Goal: Task Accomplishment & Management: Manage account settings

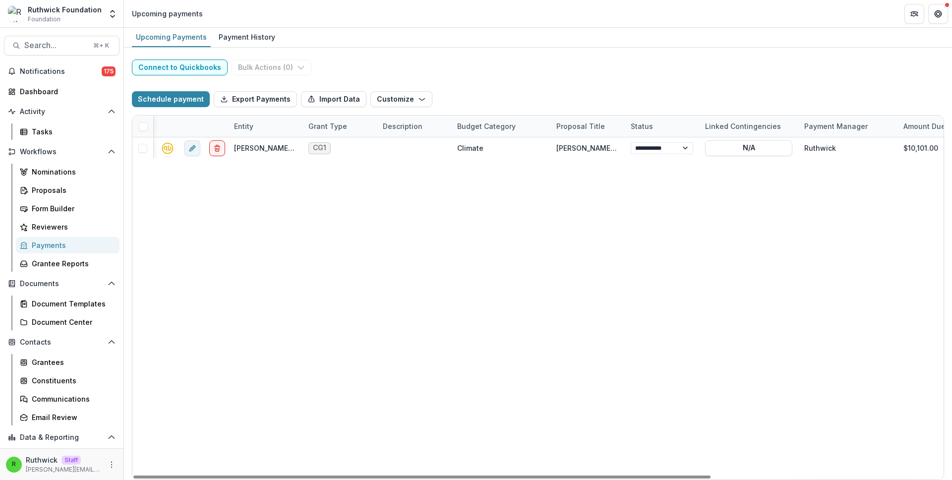
select select "******"
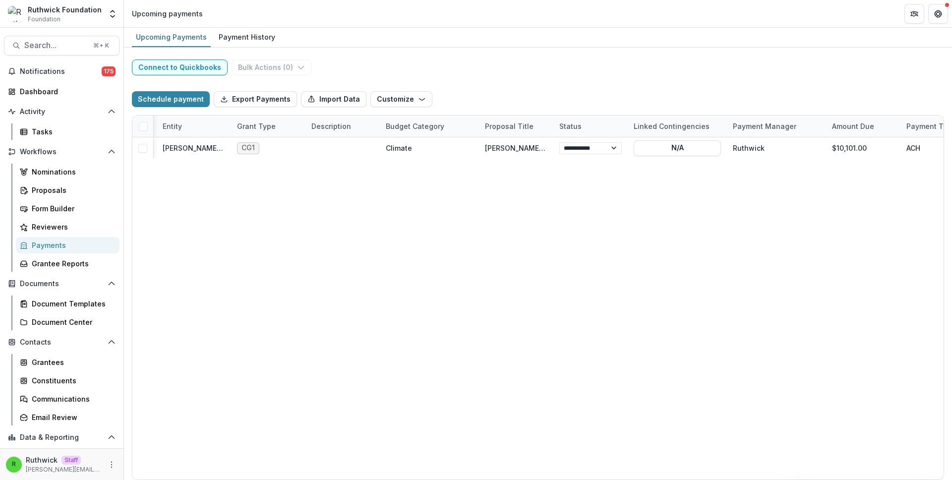
select select "******"
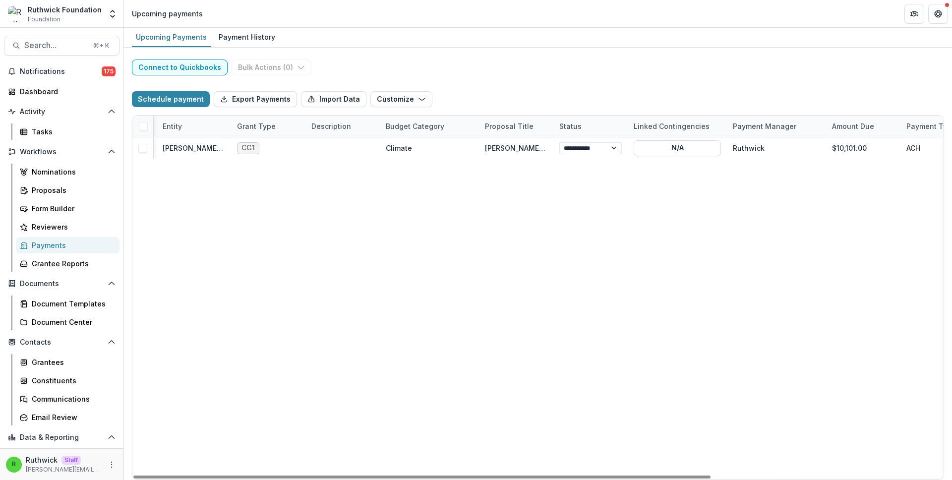
select select "******"
click at [427, 76] on div "**********" at bounding box center [538, 264] width 828 height 432
select select "******"
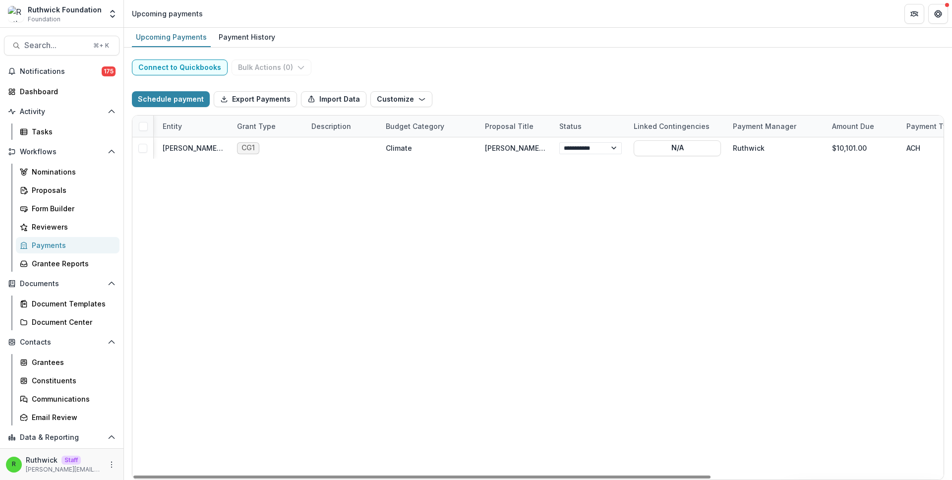
select select "******"
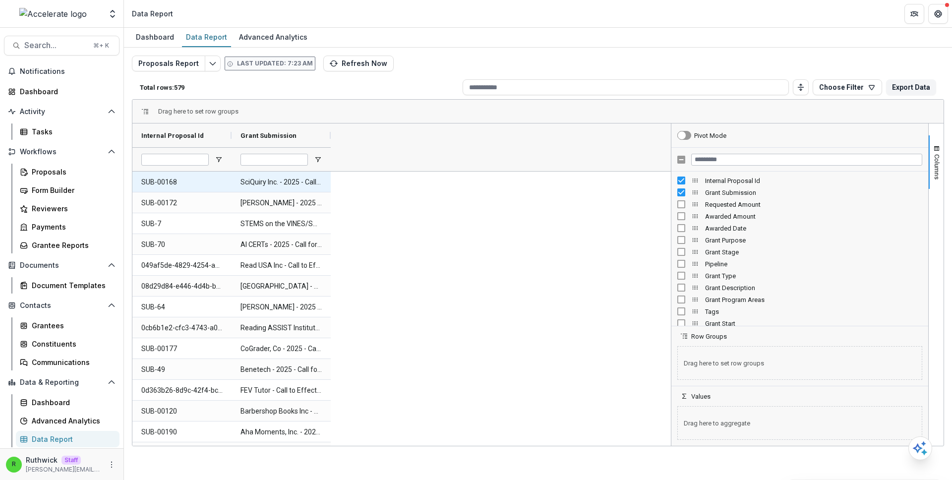
scroll to position [216, 0]
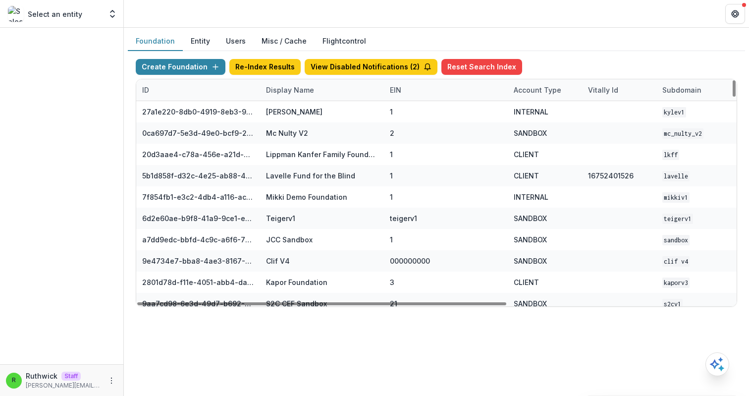
click at [304, 90] on div "Display Name" at bounding box center [290, 90] width 60 height 10
click at [319, 109] on input at bounding box center [321, 113] width 119 height 16
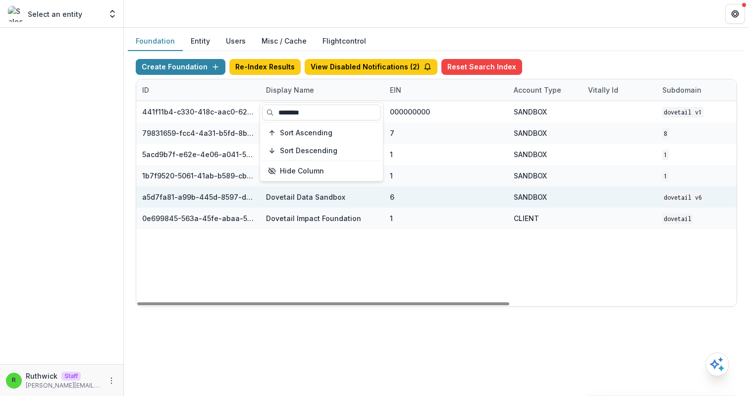
type input "********"
click at [416, 203] on div "6" at bounding box center [446, 196] width 112 height 21
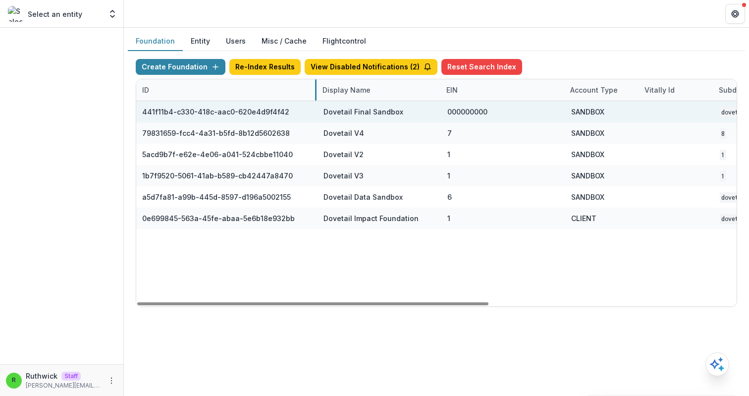
drag, startPoint x: 259, startPoint y: 87, endPoint x: 311, endPoint y: 102, distance: 54.3
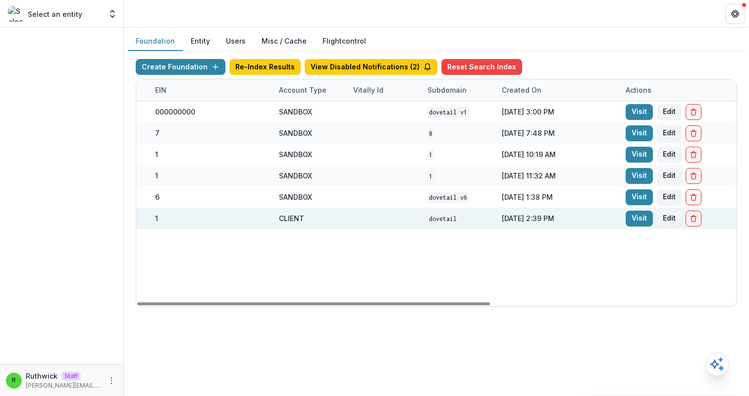
scroll to position [0, 418]
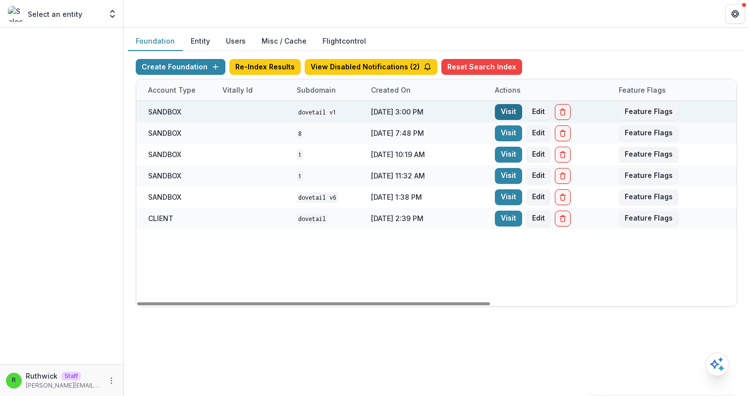
click at [508, 114] on link "Visit" at bounding box center [508, 112] width 27 height 16
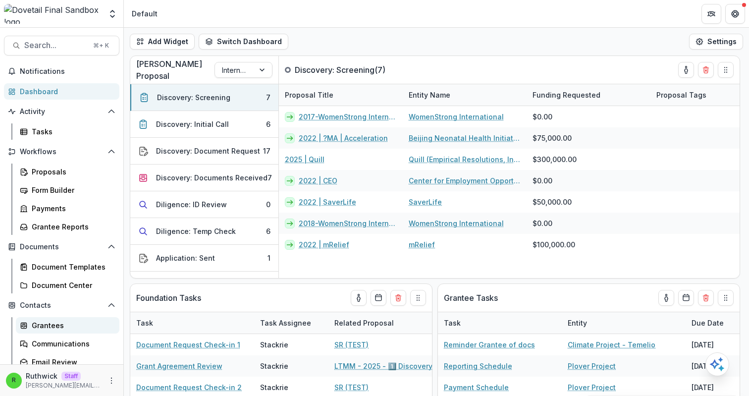
click at [73, 322] on div "Grantees" at bounding box center [72, 325] width 80 height 10
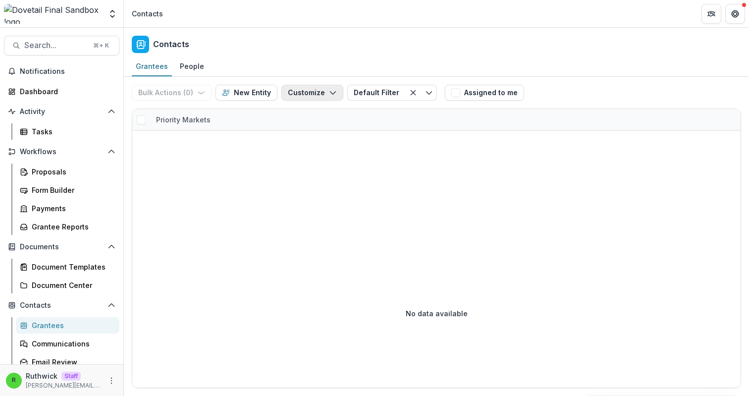
click at [303, 94] on button "Customize" at bounding box center [313, 93] width 62 height 16
click at [311, 132] on button "Manage Custom Fields" at bounding box center [282, 131] width 109 height 16
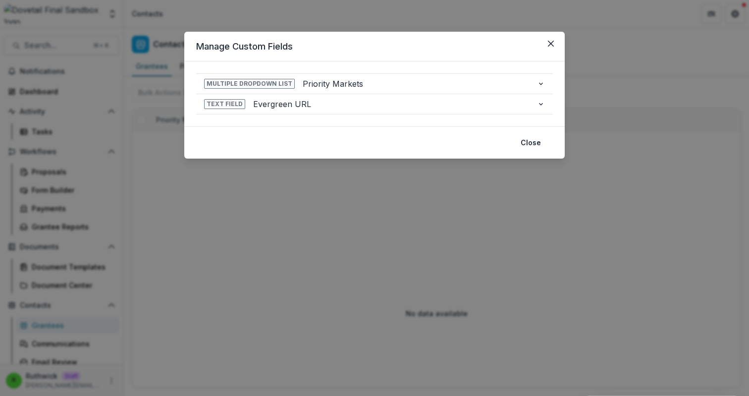
click at [396, 56] on header "Manage Custom Fields" at bounding box center [374, 47] width 381 height 30
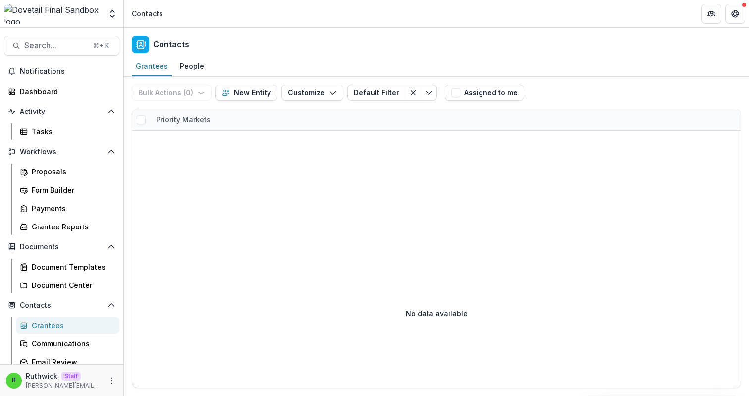
click at [209, 121] on div "Priority Markets" at bounding box center [183, 120] width 66 height 10
click at [341, 164] on div at bounding box center [436, 185] width 609 height 108
click at [409, 90] on icon "Clear filter" at bounding box center [413, 93] width 8 height 8
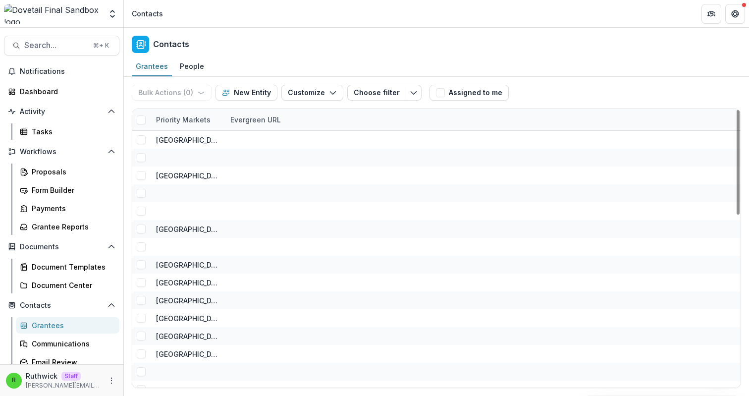
click at [115, 379] on div "R Ruthwick Staff ruthwick@trytemelio.com" at bounding box center [61, 380] width 123 height 32
click at [110, 379] on icon "More" at bounding box center [112, 381] width 8 height 8
click at [154, 359] on link "User Settings" at bounding box center [174, 359] width 106 height 16
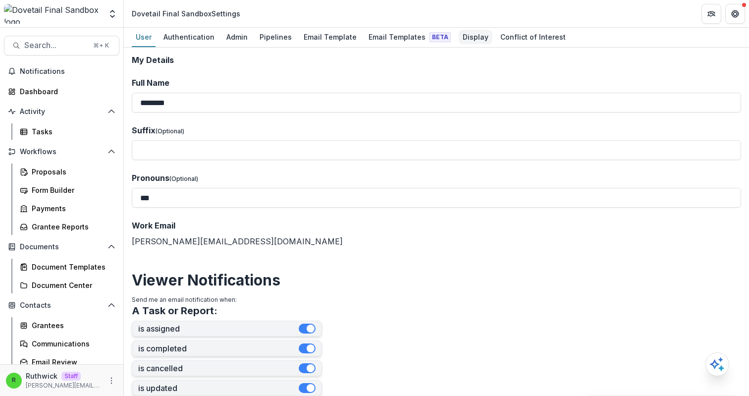
click at [460, 32] on div "Display" at bounding box center [476, 37] width 34 height 14
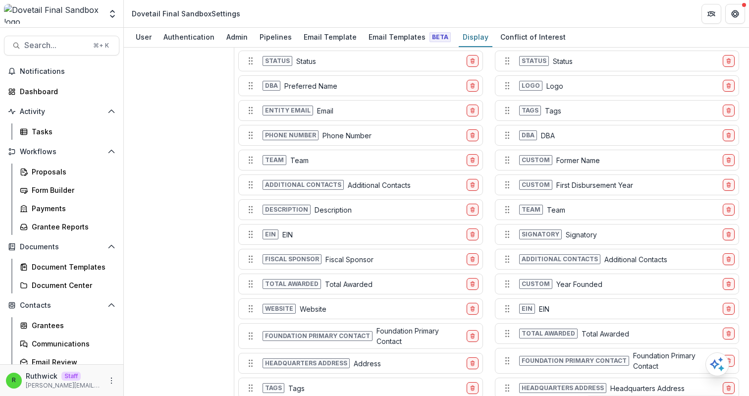
scroll to position [587, 0]
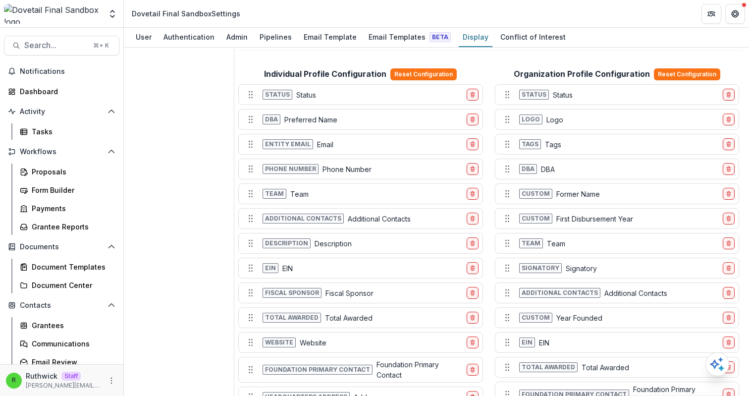
click at [309, 59] on div "Grant History Table Configuration Reset Configuration Grant name Grant Name Gra…" at bounding box center [488, 87] width 505 height 1238
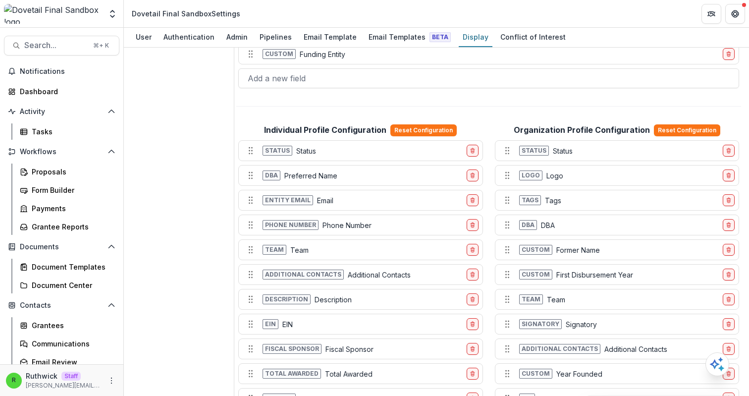
scroll to position [530, 0]
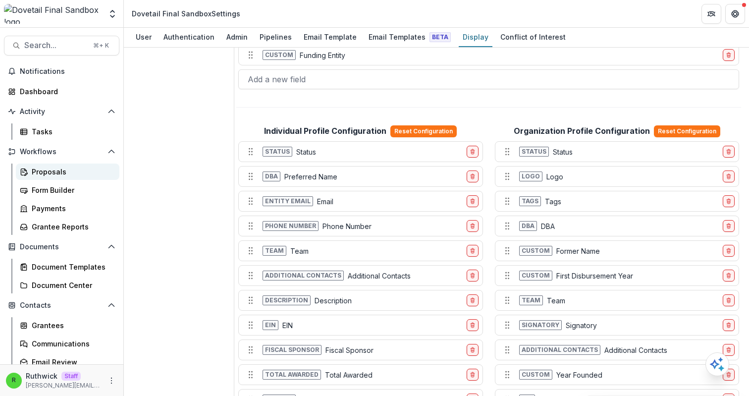
click at [50, 171] on div "Proposals" at bounding box center [72, 172] width 80 height 10
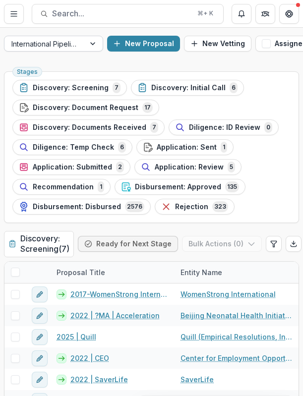
click at [66, 46] on div at bounding box center [44, 44] width 66 height 12
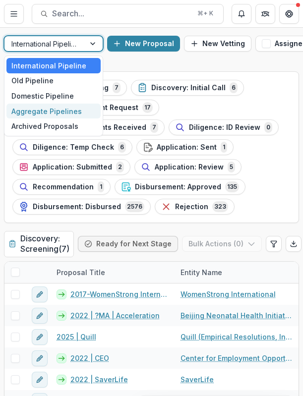
click at [74, 115] on div "Aggregate Pipelines" at bounding box center [53, 111] width 94 height 15
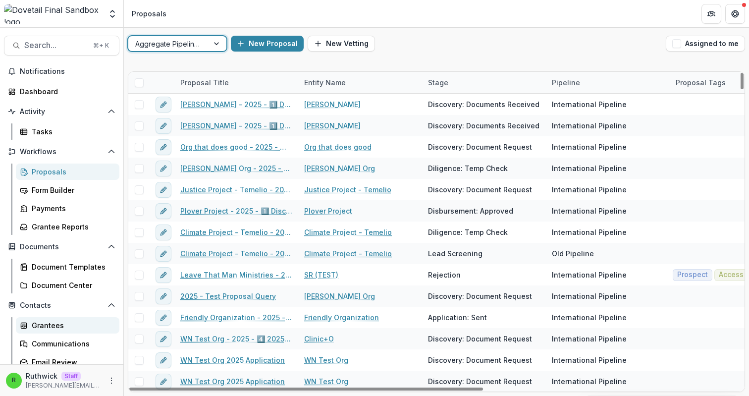
click at [79, 323] on div "Grantees" at bounding box center [72, 325] width 80 height 10
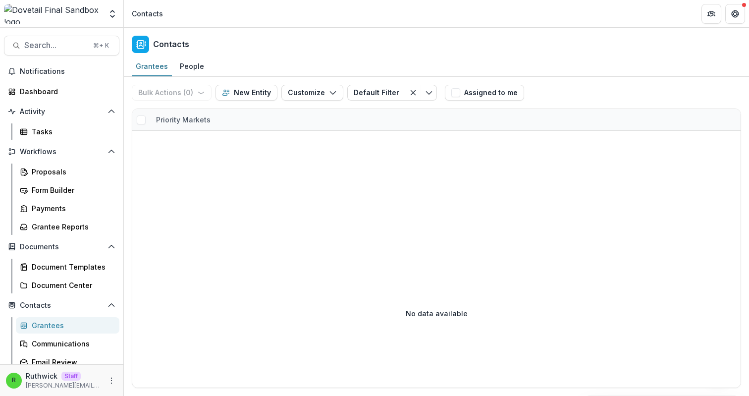
click at [286, 34] on div "Contacts" at bounding box center [437, 42] width 626 height 29
click at [322, 19] on header "Contacts" at bounding box center [437, 13] width 626 height 27
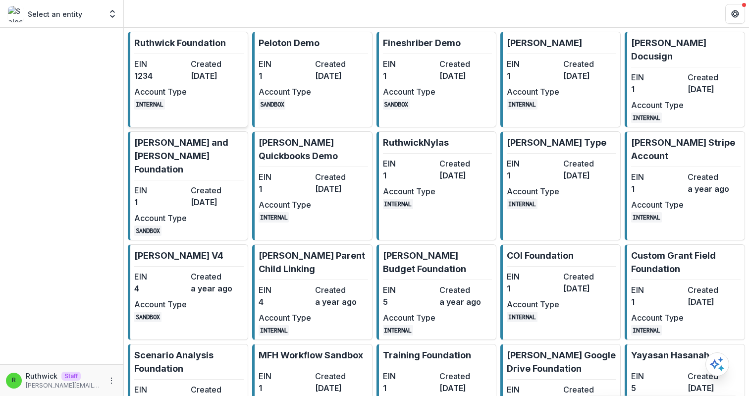
click at [185, 66] on dt "EIN" at bounding box center [160, 64] width 53 height 12
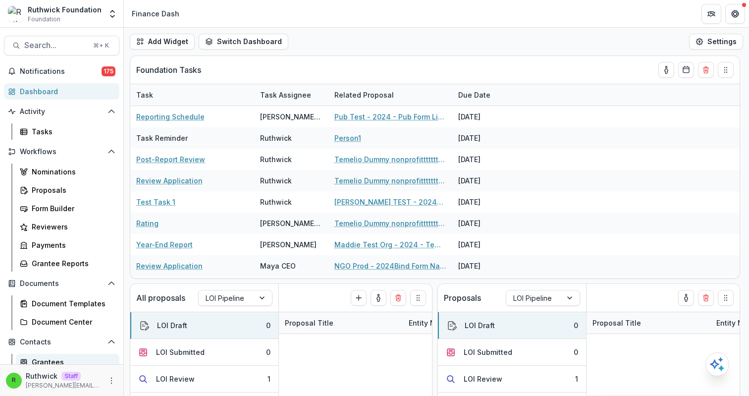
click at [73, 358] on div "Grantees" at bounding box center [72, 362] width 80 height 10
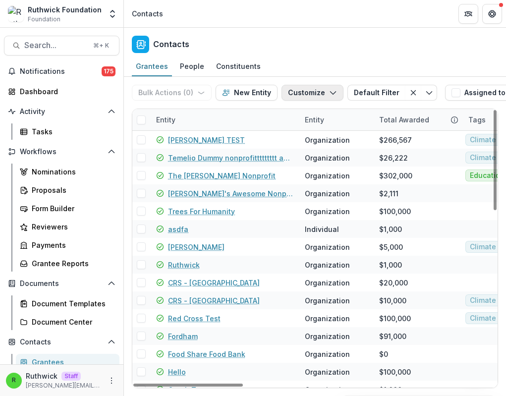
click at [297, 89] on button "Customize" at bounding box center [313, 93] width 62 height 16
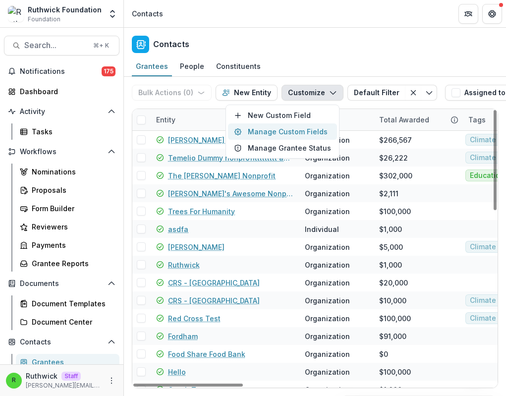
click at [291, 131] on button "Manage Custom Fields" at bounding box center [282, 131] width 109 height 16
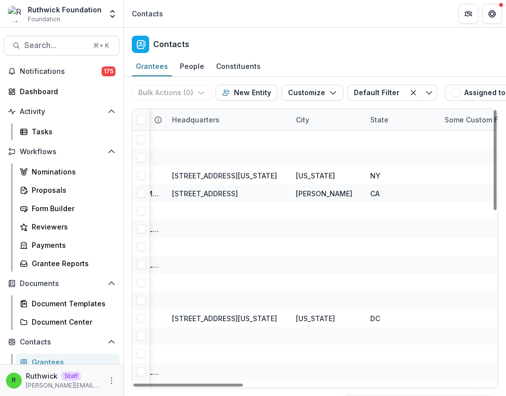
scroll to position [0, 832]
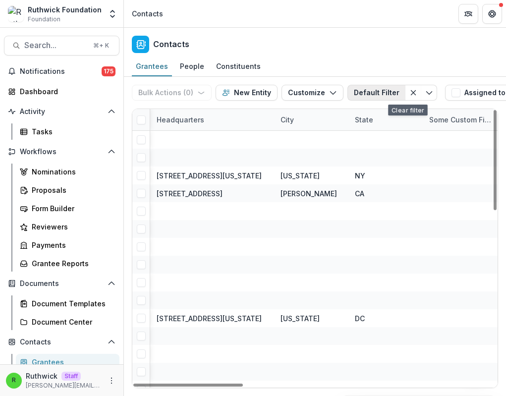
click at [387, 93] on button "Default Filter" at bounding box center [376, 93] width 58 height 16
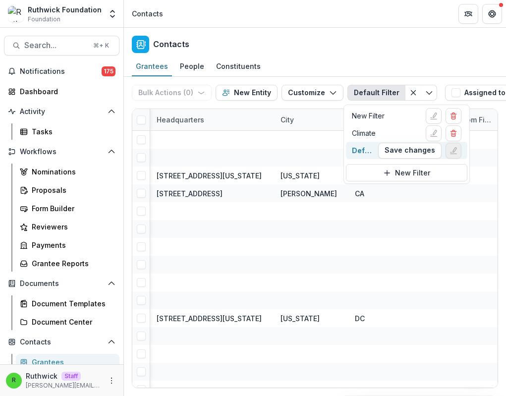
click at [451, 152] on icon "Edit filter" at bounding box center [454, 151] width 8 height 8
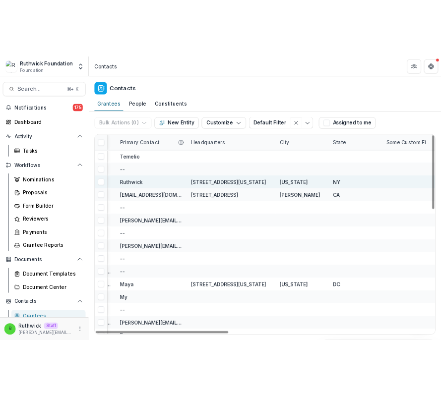
scroll to position [0, 0]
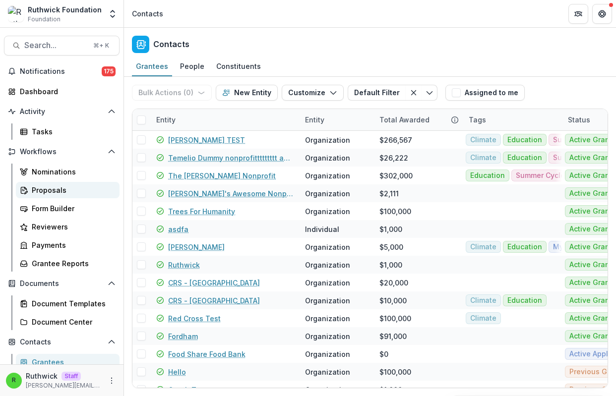
click at [80, 190] on div "Proposals" at bounding box center [72, 190] width 80 height 10
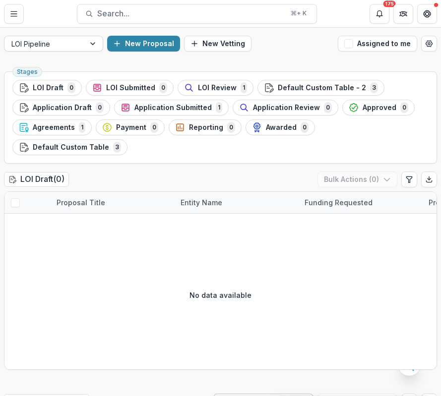
click at [47, 50] on div "LOI Pipeline" at bounding box center [44, 44] width 80 height 14
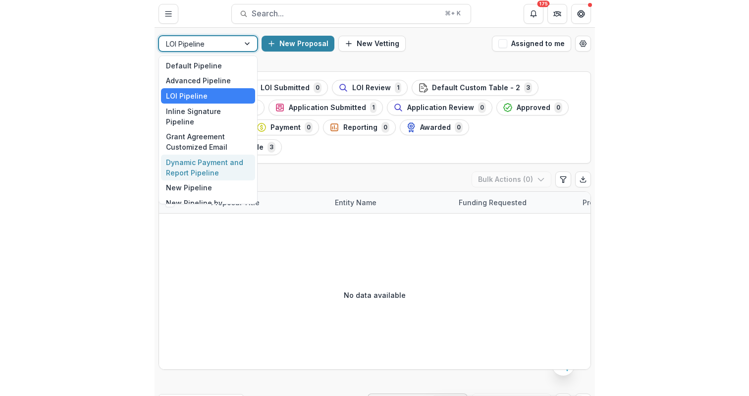
scroll to position [29, 0]
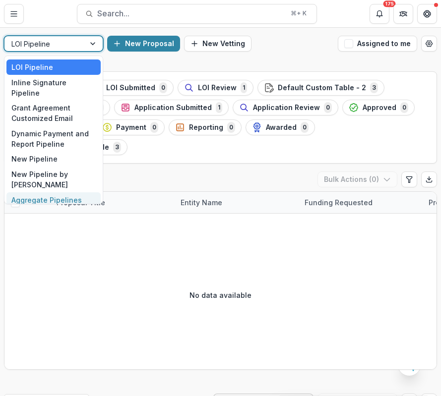
click at [61, 192] on div "Aggregate Pipelines" at bounding box center [53, 199] width 94 height 15
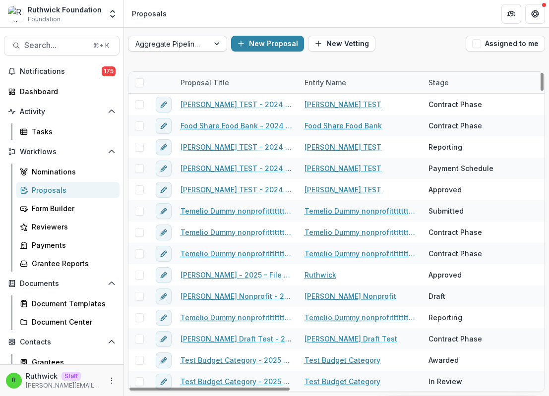
click at [195, 43] on div at bounding box center [168, 44] width 66 height 12
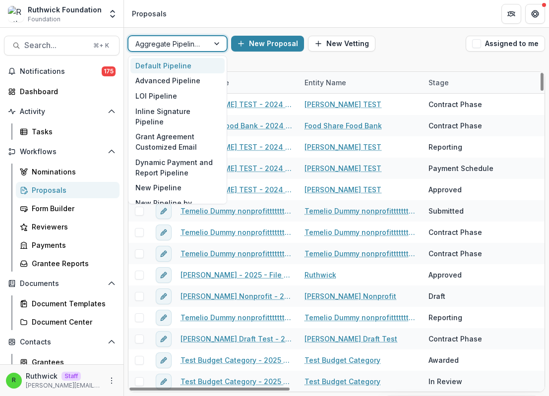
click at [199, 65] on div "Default Pipeline" at bounding box center [177, 65] width 94 height 15
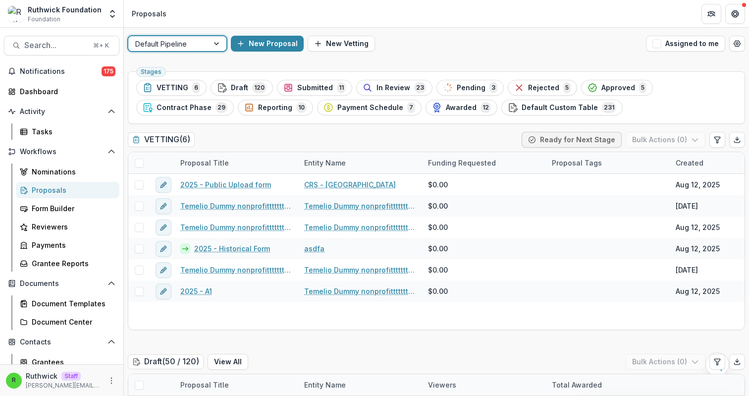
click at [488, 49] on div "New Proposal New Vetting" at bounding box center [436, 44] width 411 height 16
click at [737, 45] on circle "Open table manager" at bounding box center [738, 44] width 2 height 2
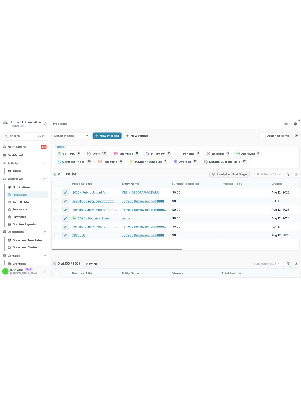
scroll to position [156, 0]
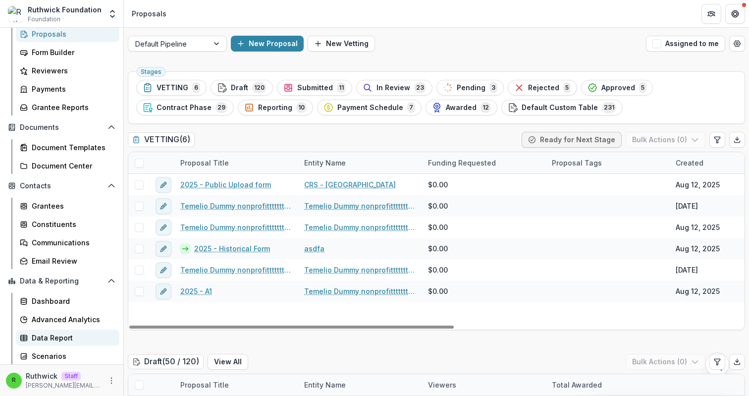
click at [74, 342] on div "Data Report" at bounding box center [72, 338] width 80 height 10
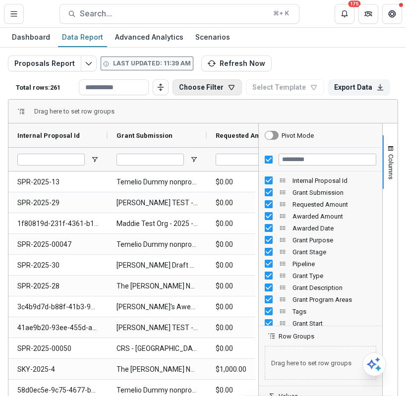
click at [221, 89] on button "Choose Filter" at bounding box center [207, 87] width 69 height 16
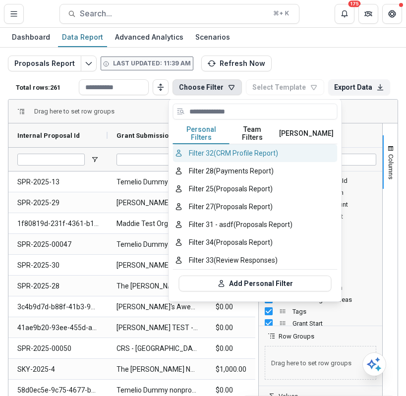
click at [232, 149] on button "Filter 32 (CRM Profile Report)" at bounding box center [255, 153] width 165 height 18
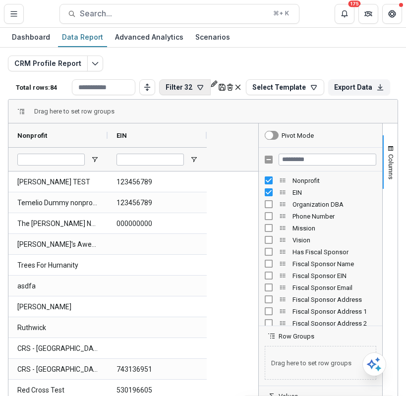
click at [196, 87] on icon "button" at bounding box center [200, 87] width 8 height 8
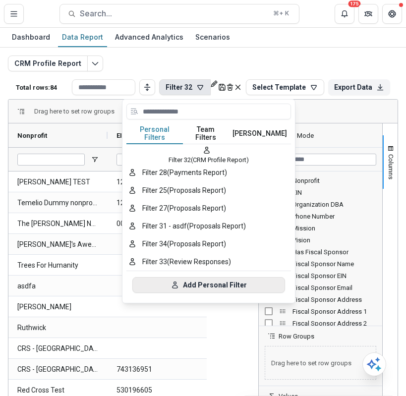
click at [211, 280] on button "Add Personal Filter" at bounding box center [208, 285] width 153 height 16
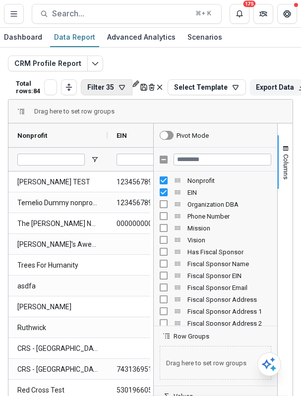
click at [97, 95] on button "Filter 35" at bounding box center [107, 87] width 52 height 16
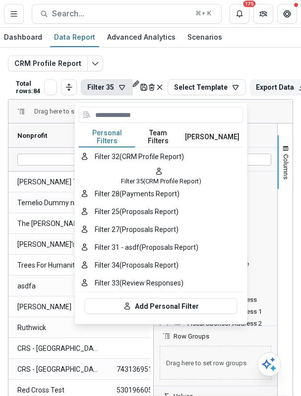
click at [200, 65] on div "CRM Profile Report Total rows: 84 Filter 35 Personal Filters Team Filters Temel…" at bounding box center [150, 239] width 285 height 367
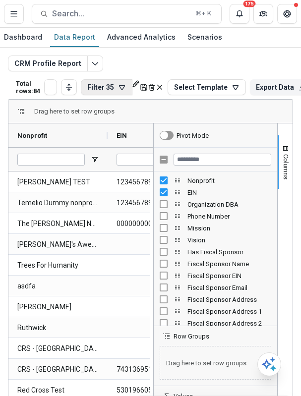
click at [107, 88] on button "Filter 35" at bounding box center [107, 87] width 52 height 16
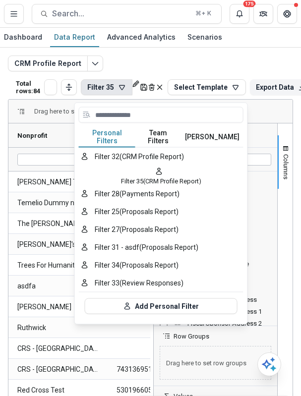
click at [162, 63] on div "CRM Profile Report Total rows: 84 Filter 35 Personal Filters Team Filters Temel…" at bounding box center [150, 239] width 285 height 367
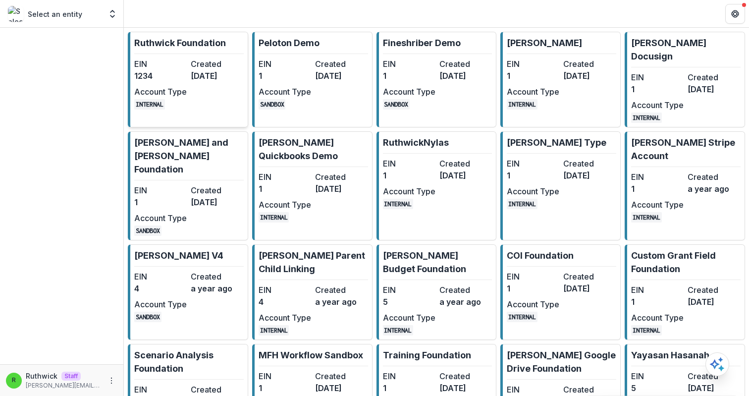
click at [188, 75] on div "EIN 1234 Created 3 years ago Account Type INTERNAL" at bounding box center [188, 84] width 109 height 52
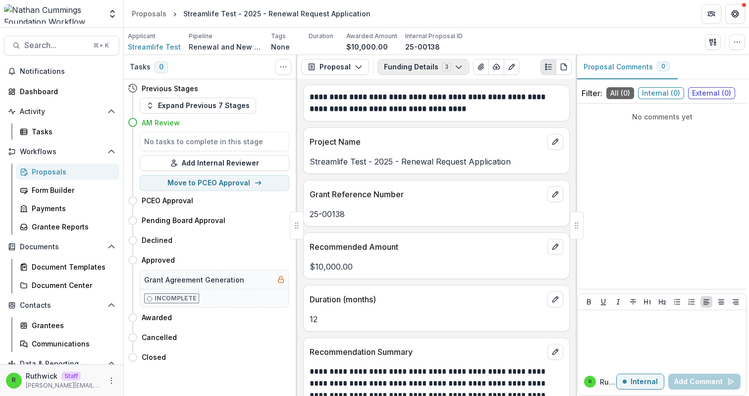
click at [408, 70] on button "Funding Details 3" at bounding box center [424, 67] width 92 height 16
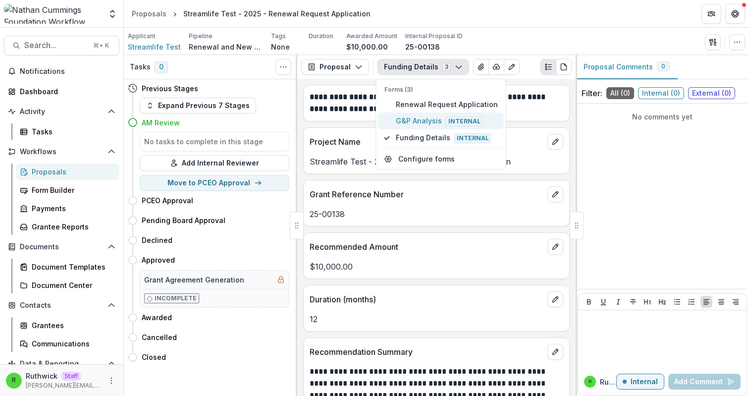
click at [417, 124] on span "G&P Analysis Internal" at bounding box center [447, 120] width 102 height 11
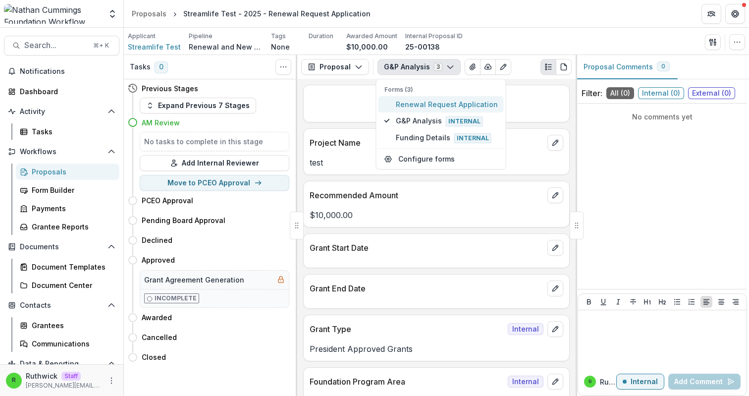
click at [414, 105] on span "Renewal Request Application" at bounding box center [447, 104] width 102 height 10
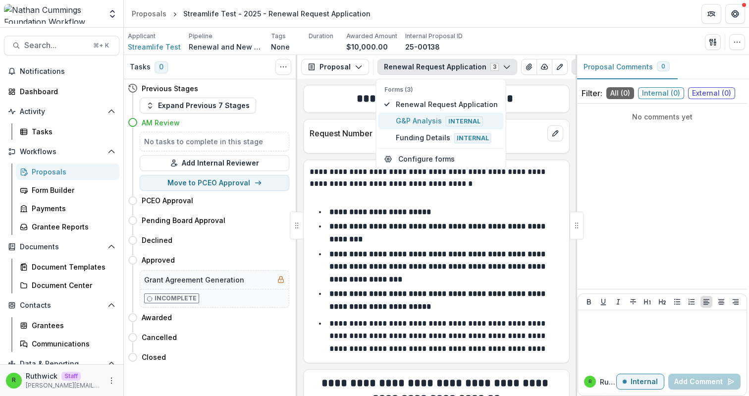
click at [419, 125] on span "G&P Analysis Internal" at bounding box center [447, 120] width 102 height 11
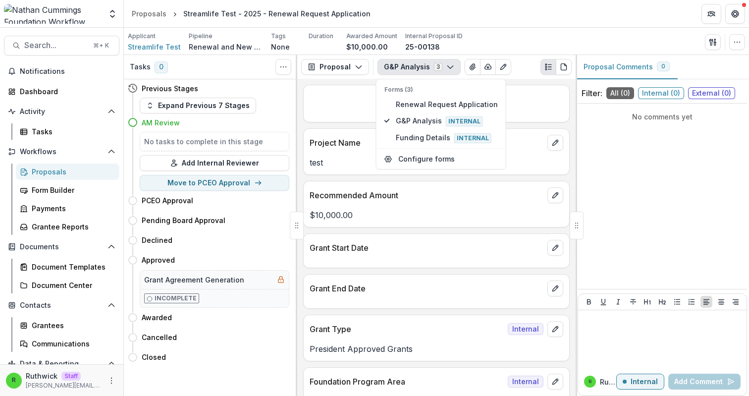
click at [422, 148] on hr at bounding box center [441, 148] width 125 height 0
click at [419, 140] on span "Funding Details Internal" at bounding box center [447, 137] width 102 height 11
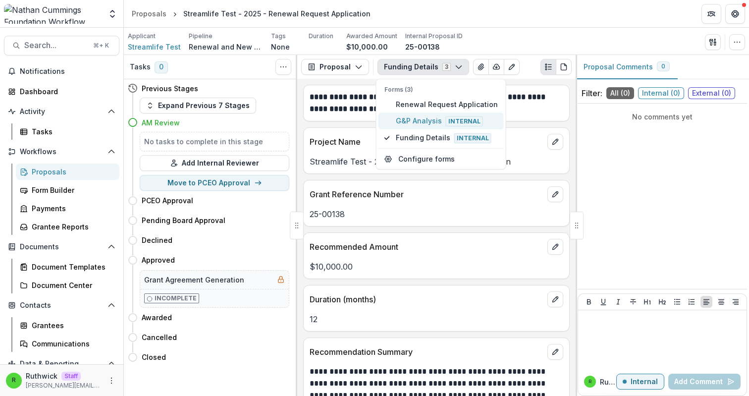
click at [415, 123] on span "G&P Analysis Internal" at bounding box center [447, 120] width 102 height 11
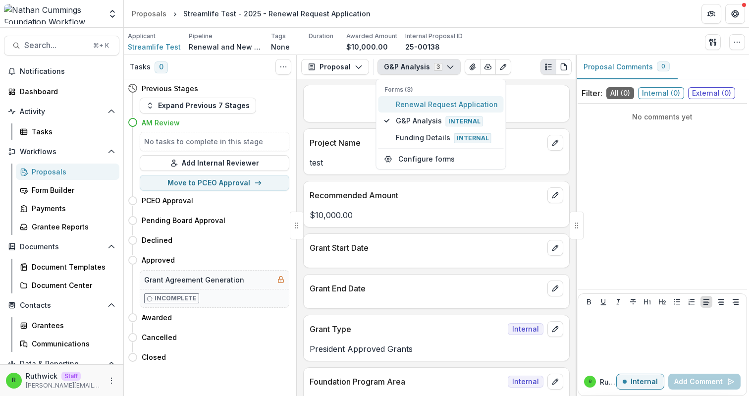
click at [414, 101] on span "Renewal Request Application" at bounding box center [447, 104] width 102 height 10
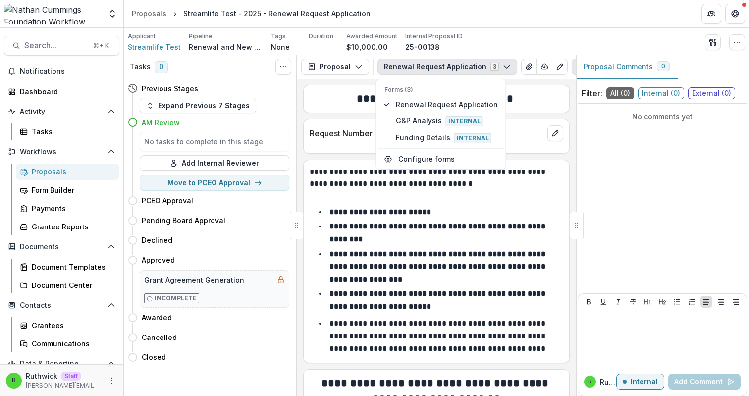
click at [329, 139] on p "Request Number" at bounding box center [427, 133] width 234 height 12
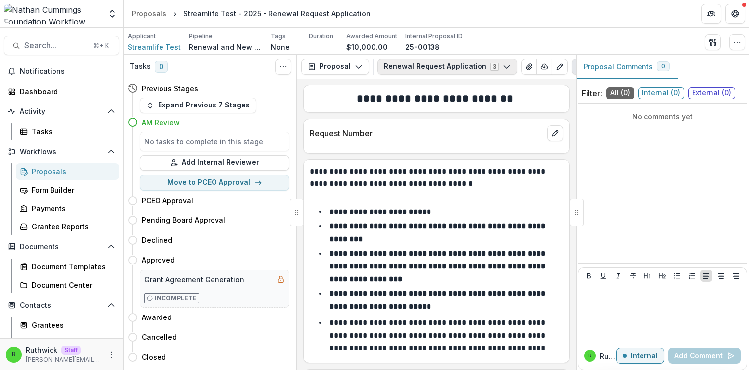
click at [418, 64] on button "Renewal Request Application 3" at bounding box center [448, 67] width 140 height 16
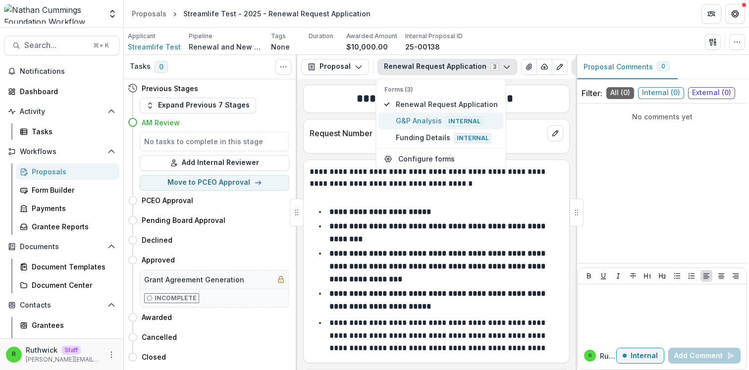
click at [434, 115] on span "G&P Analysis Internal" at bounding box center [447, 120] width 102 height 11
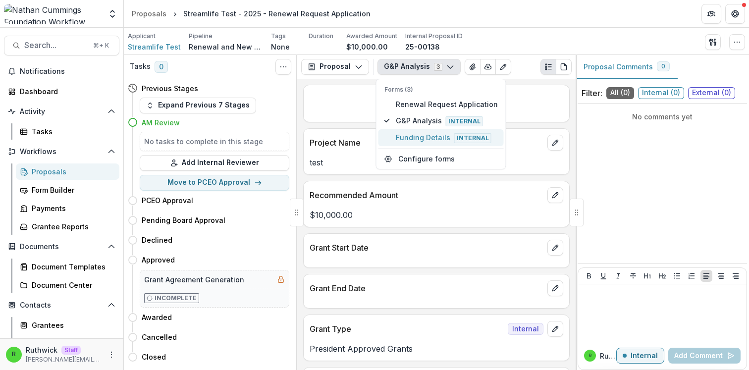
click at [434, 136] on span "Funding Details Internal" at bounding box center [447, 137] width 102 height 11
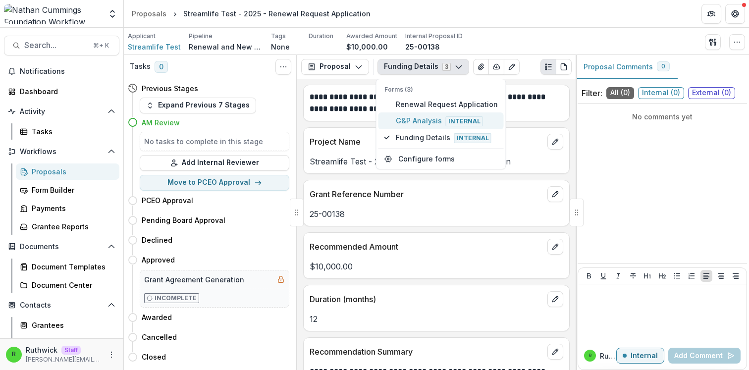
click at [427, 120] on span "G&P Analysis Internal" at bounding box center [447, 120] width 102 height 11
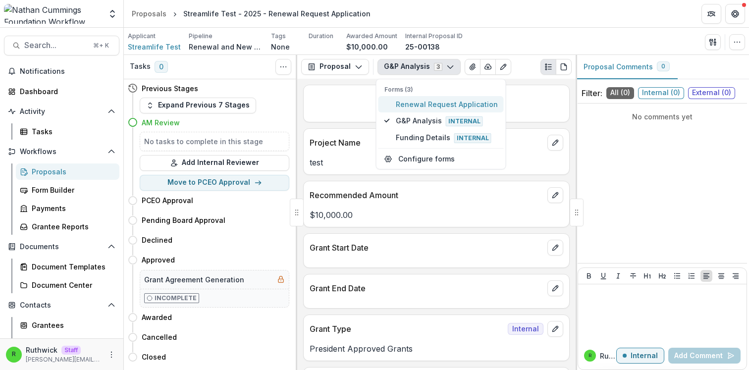
click at [422, 105] on span "Renewal Request Application" at bounding box center [447, 104] width 102 height 10
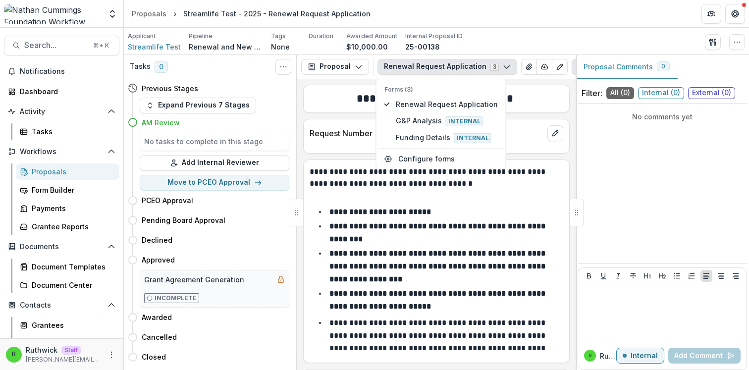
click at [339, 106] on h2 "**********" at bounding box center [435, 98] width 251 height 15
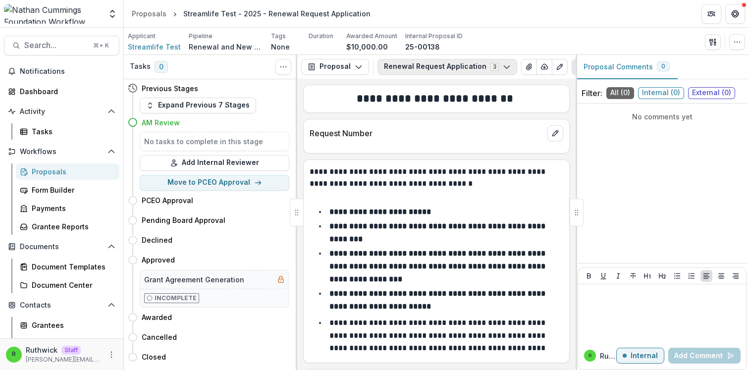
click at [427, 68] on button "Renewal Request Application 3" at bounding box center [448, 67] width 140 height 16
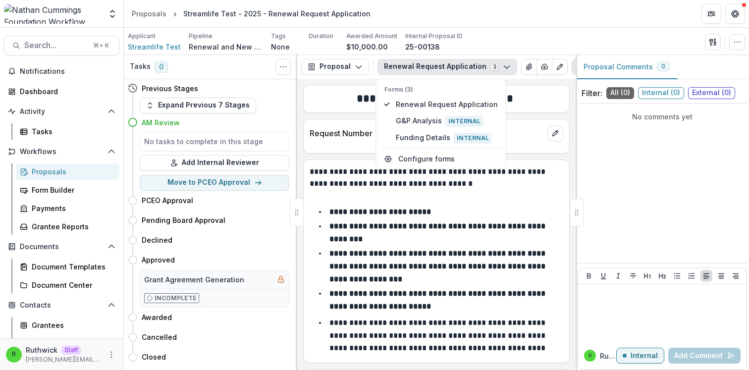
click at [427, 68] on button "Renewal Request Application 3" at bounding box center [448, 67] width 140 height 16
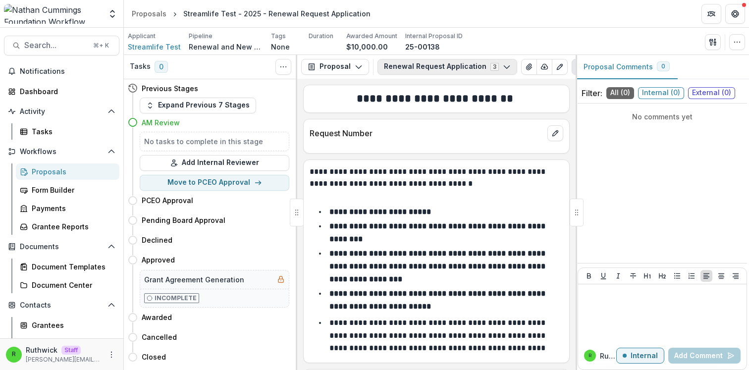
click at [427, 68] on button "Renewal Request Application 3" at bounding box center [448, 67] width 140 height 16
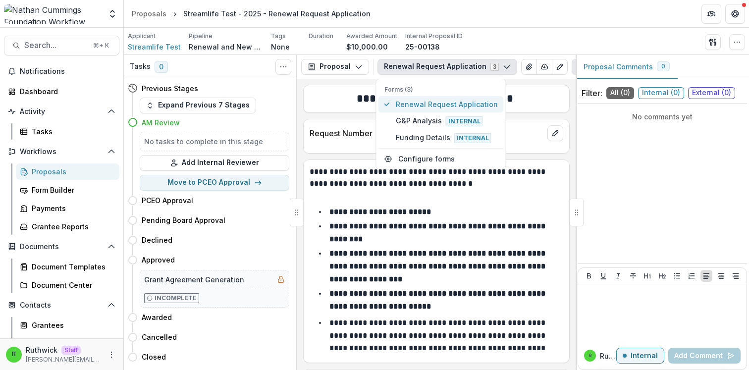
click at [420, 103] on span "Renewal Request Application" at bounding box center [447, 104] width 102 height 10
click at [323, 120] on div "**********" at bounding box center [436, 224] width 279 height 291
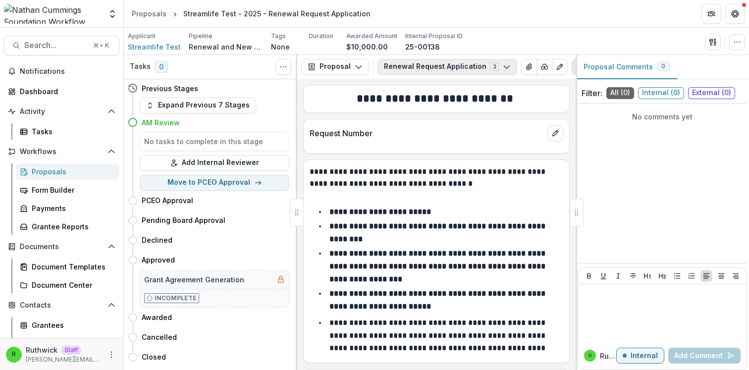
click at [403, 70] on button "Renewal Request Application 3" at bounding box center [448, 67] width 140 height 16
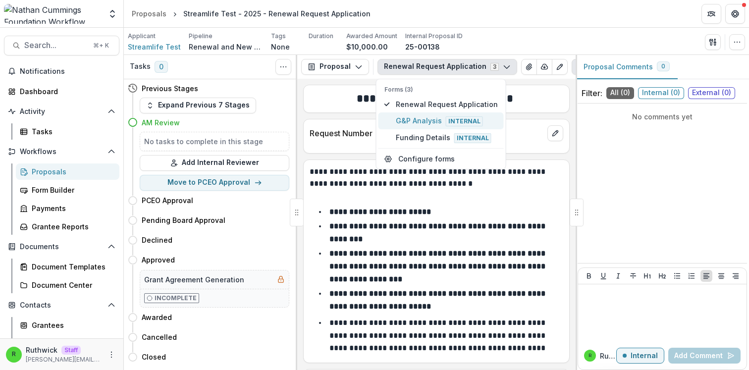
click at [416, 116] on span "G&P Analysis Internal" at bounding box center [447, 120] width 102 height 11
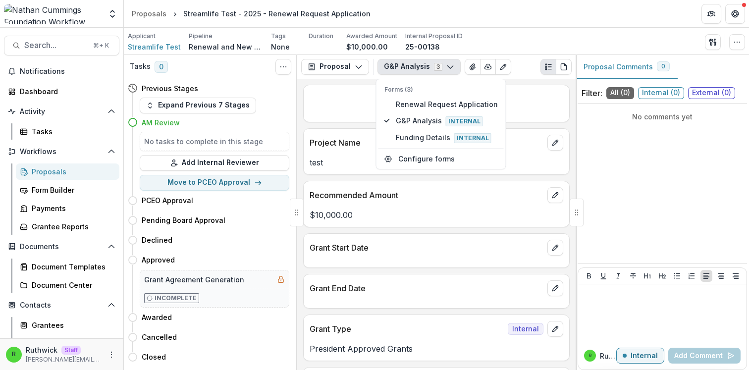
click at [351, 127] on div "**********" at bounding box center [436, 224] width 279 height 291
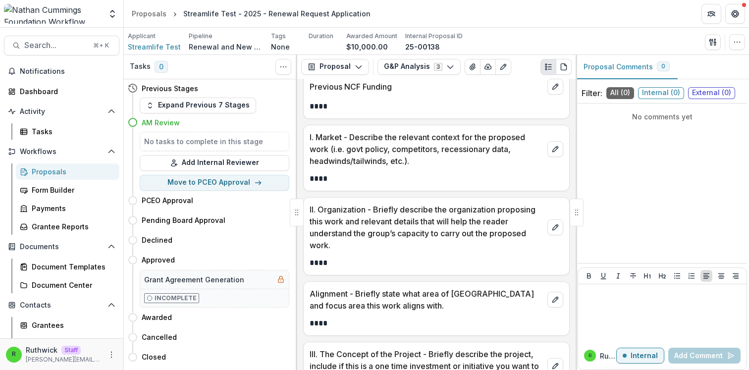
scroll to position [690, 0]
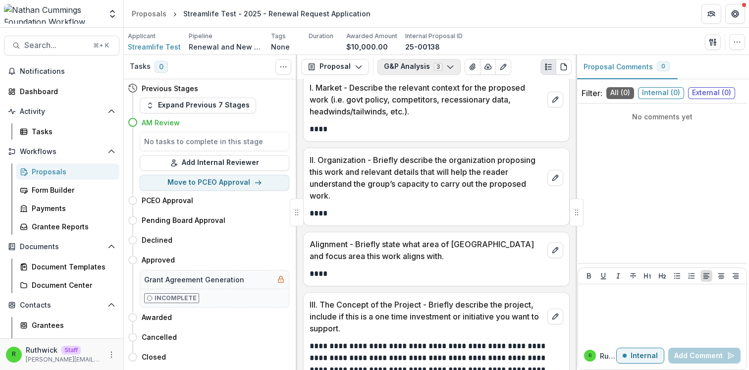
click at [417, 68] on button "G&P Analysis 3" at bounding box center [419, 67] width 83 height 16
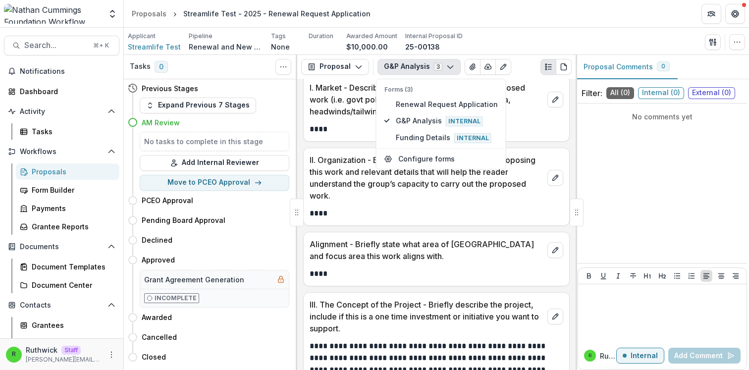
click at [510, 126] on p "****" at bounding box center [435, 129] width 251 height 12
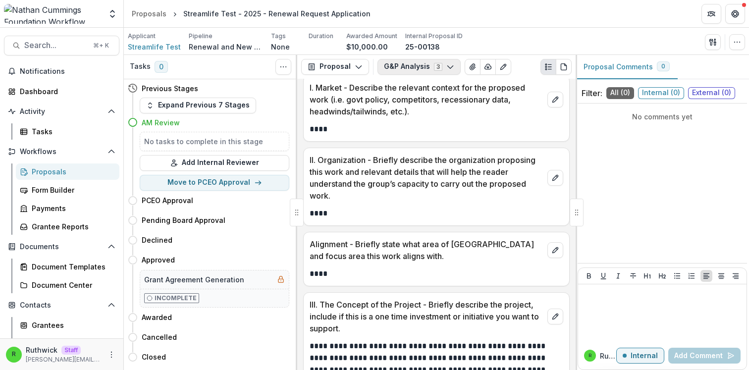
click at [428, 66] on button "G&P Analysis 3" at bounding box center [419, 67] width 83 height 16
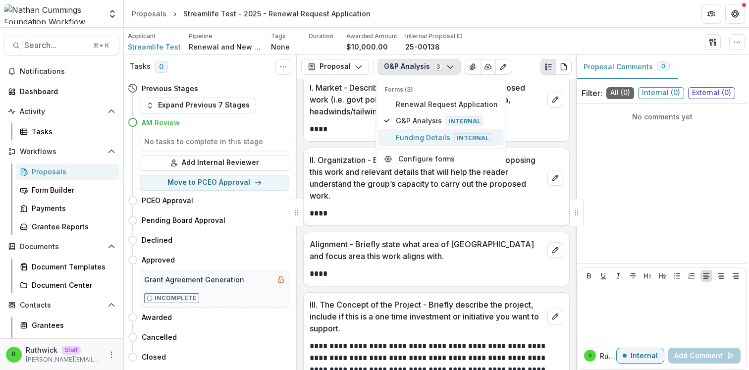
click at [429, 135] on span "Funding Details Internal" at bounding box center [447, 137] width 102 height 11
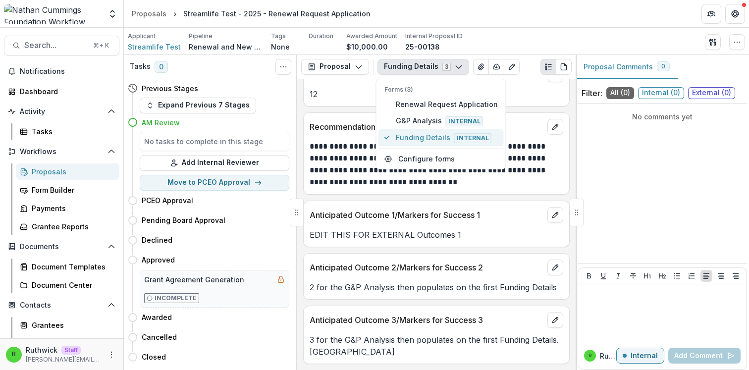
scroll to position [177, 0]
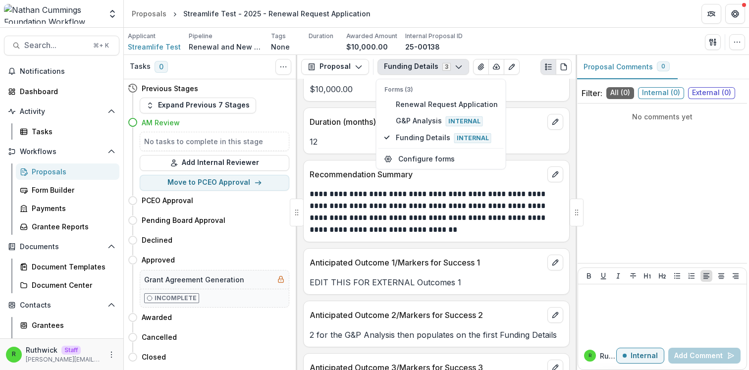
click at [538, 137] on p "12" at bounding box center [437, 142] width 254 height 12
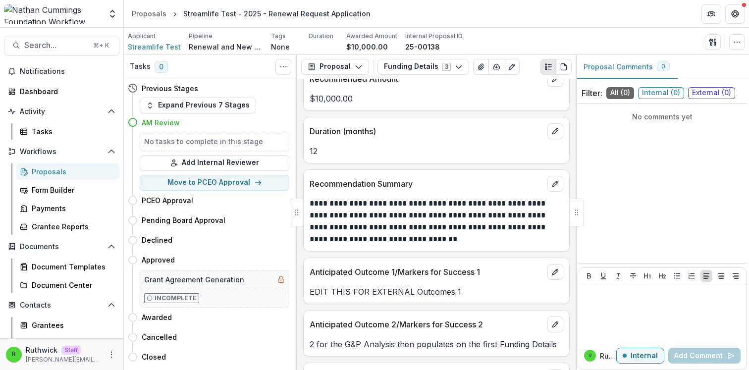
scroll to position [225, 0]
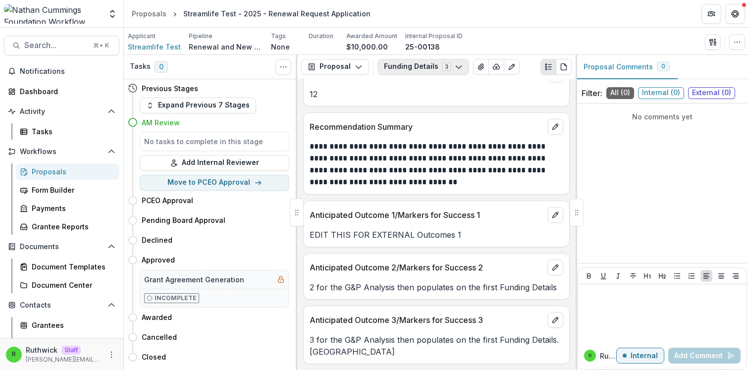
click at [404, 70] on button "Funding Details 3" at bounding box center [424, 67] width 92 height 16
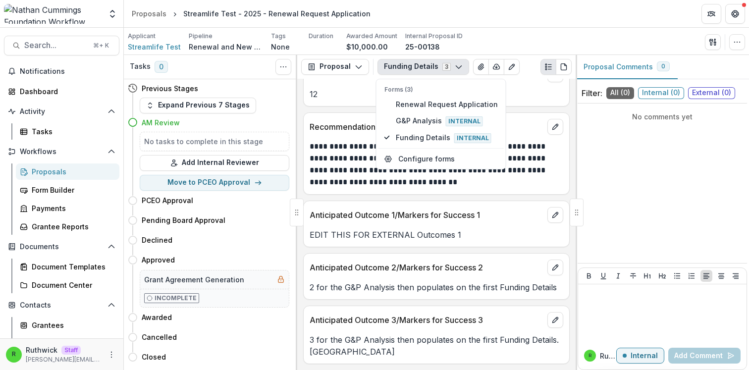
click at [349, 122] on p "Recommendation Summary" at bounding box center [427, 127] width 234 height 12
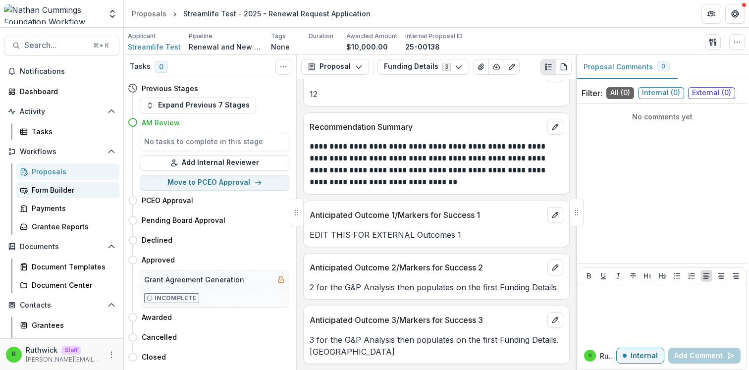
click at [74, 190] on div "Form Builder" at bounding box center [72, 190] width 80 height 10
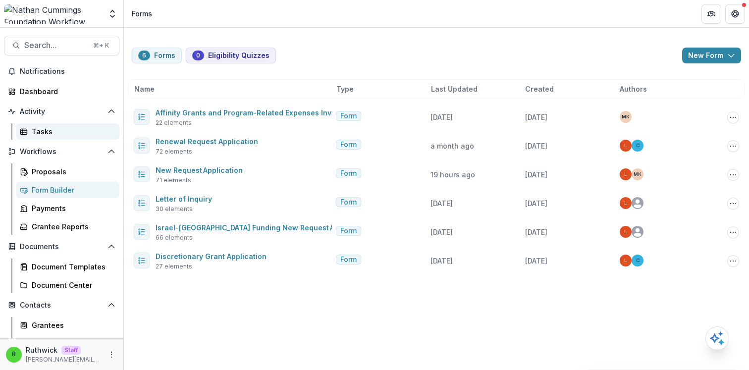
click at [92, 127] on div "Tasks" at bounding box center [72, 131] width 80 height 10
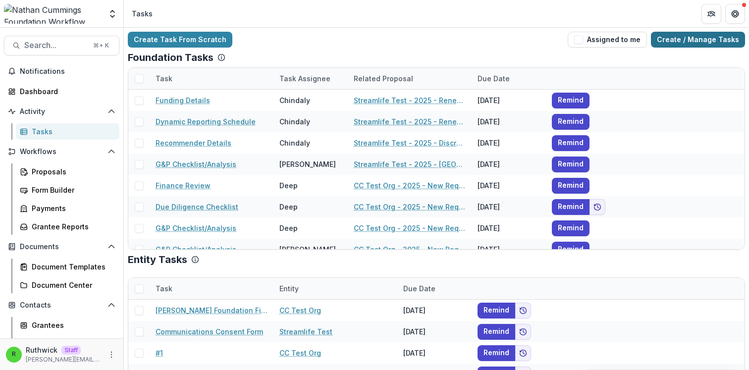
click at [712, 42] on link "Create / Manage Tasks" at bounding box center [698, 40] width 94 height 16
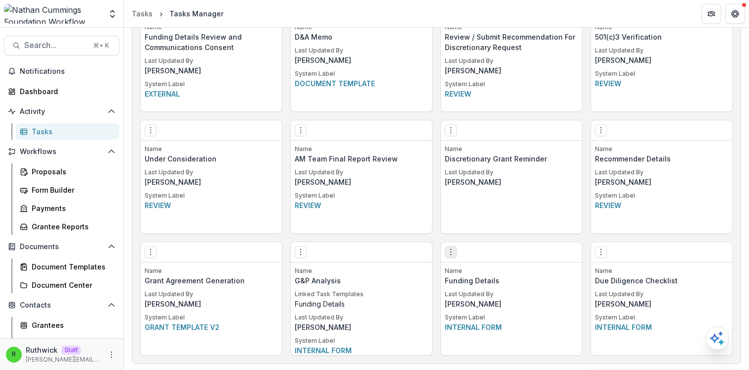
scroll to position [808, 0]
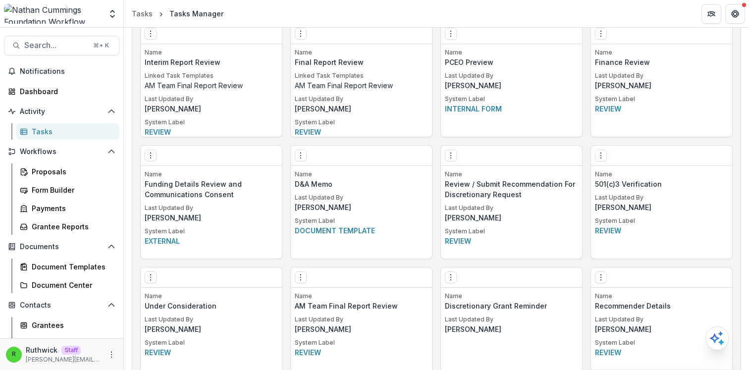
scroll to position [643, 0]
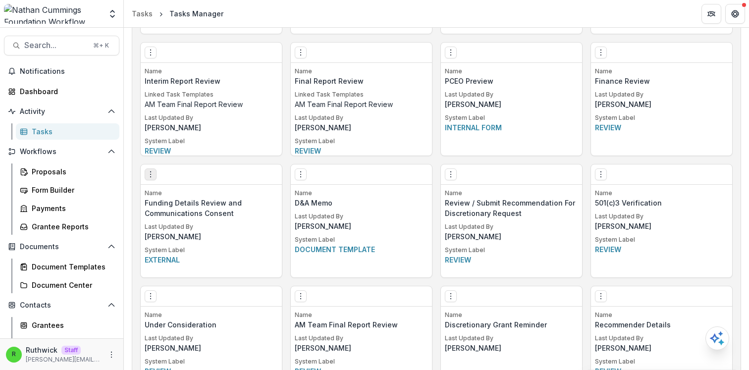
click at [152, 176] on icon "Options" at bounding box center [151, 175] width 8 height 8
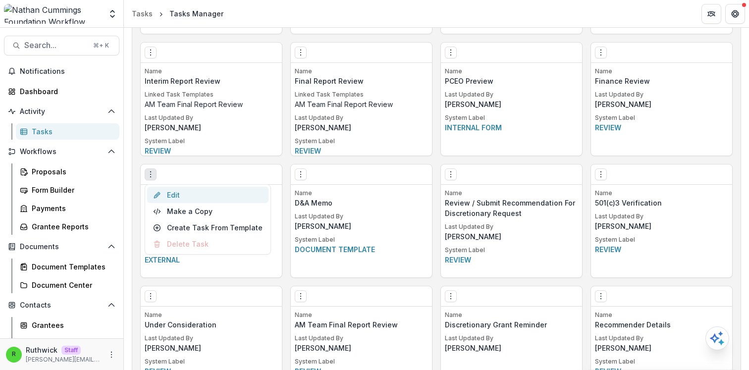
click at [171, 193] on link "Edit" at bounding box center [207, 195] width 121 height 16
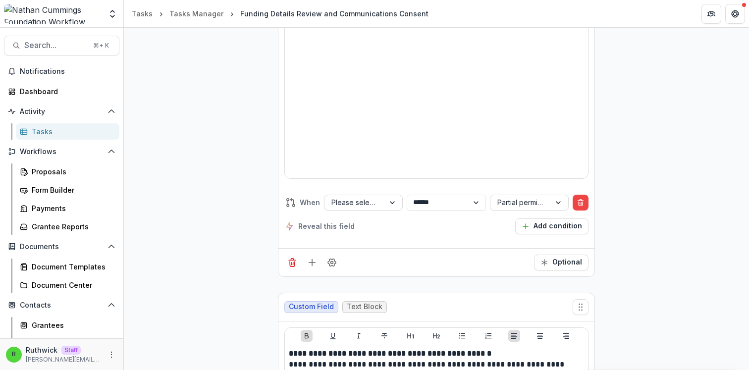
scroll to position [3920, 0]
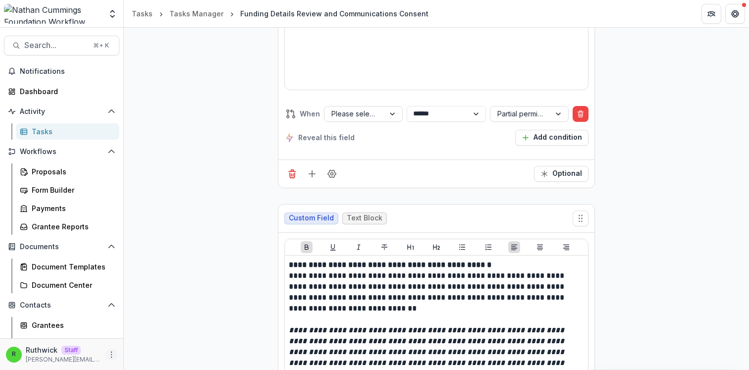
click at [111, 353] on icon "More" at bounding box center [112, 355] width 8 height 8
click at [161, 332] on link "User Settings" at bounding box center [174, 334] width 106 height 16
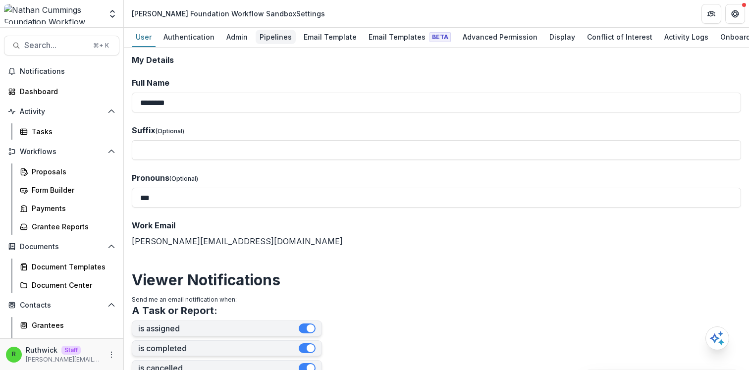
click at [278, 39] on div "Pipelines" at bounding box center [276, 37] width 40 height 14
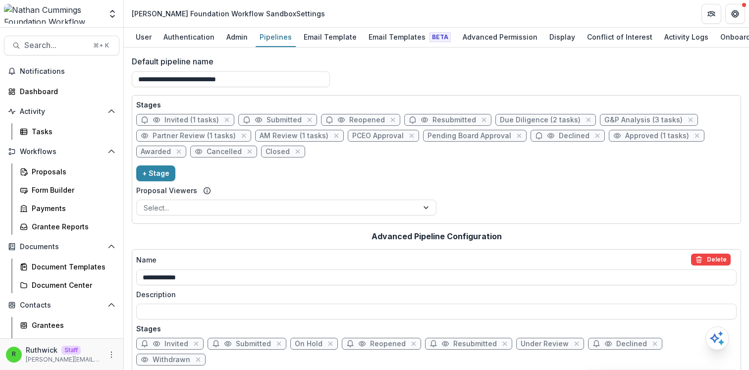
click at [215, 136] on span "Partner Review (1 tasks)" at bounding box center [194, 136] width 83 height 8
select select "******"
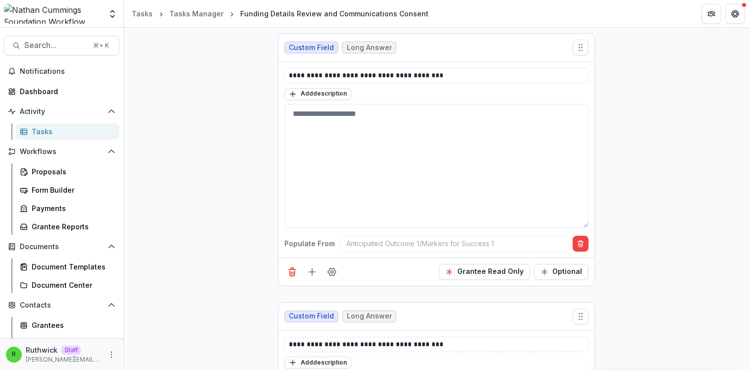
scroll to position [1556, 0]
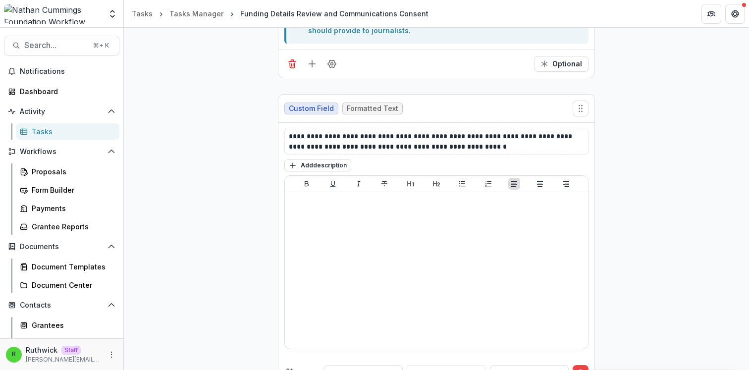
scroll to position [4730, 0]
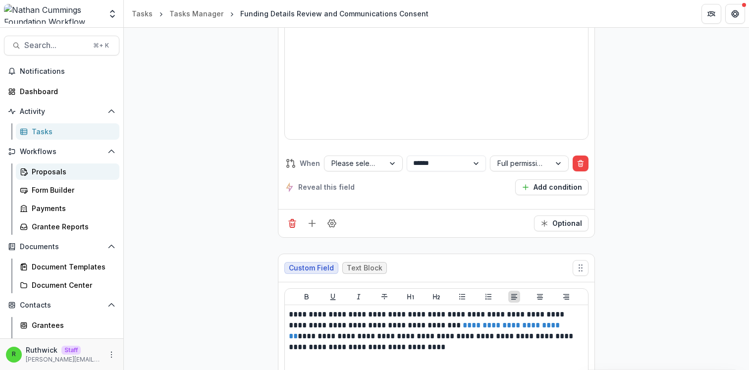
click at [90, 173] on div "Proposals" at bounding box center [72, 172] width 80 height 10
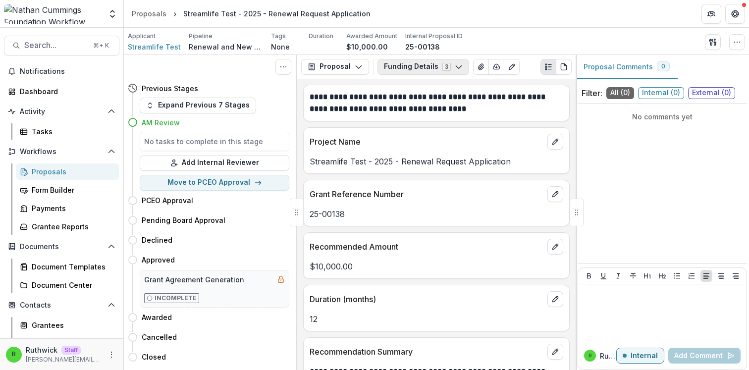
click at [409, 67] on button "Funding Details 3" at bounding box center [424, 67] width 92 height 16
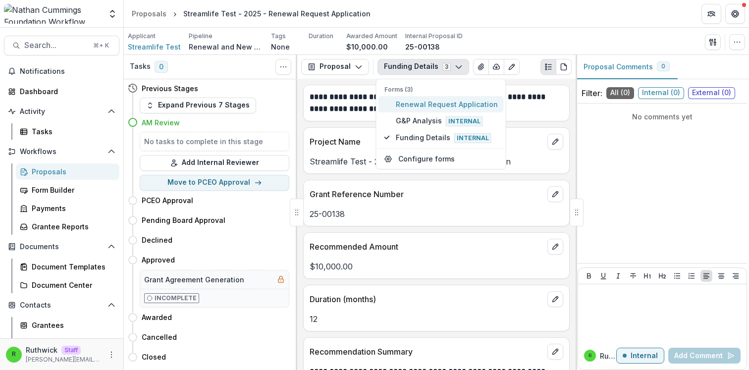
type button "0"
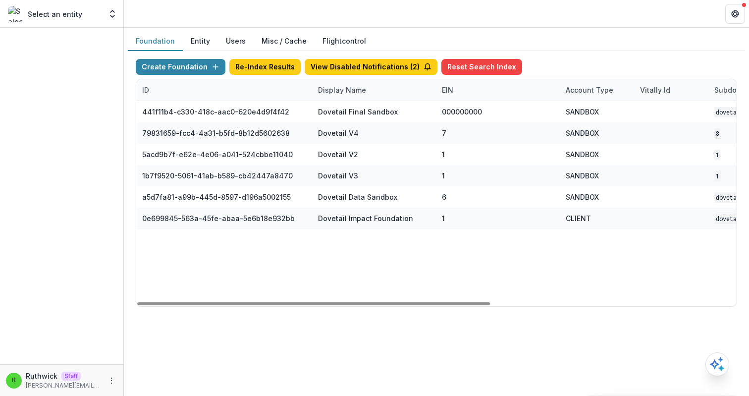
scroll to position [0, 418]
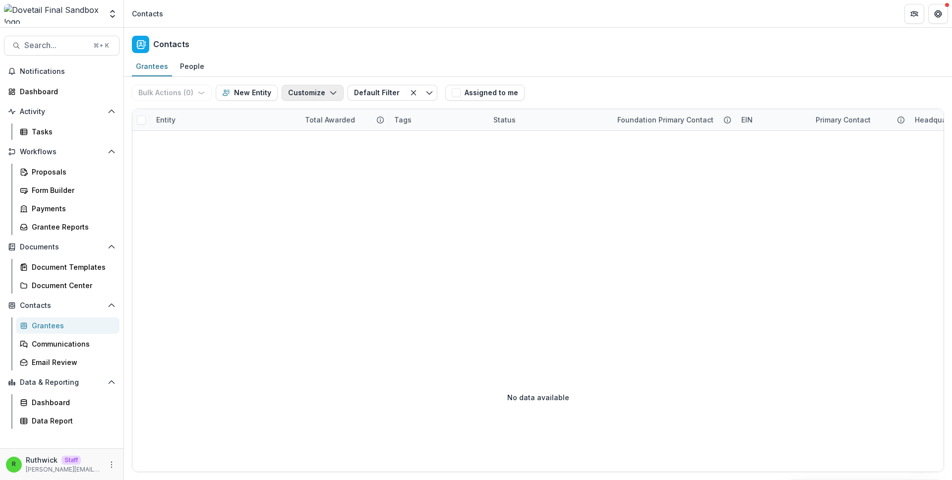
click at [304, 90] on button "Customize" at bounding box center [313, 93] width 62 height 16
click at [315, 129] on button "Manage Custom Fields" at bounding box center [282, 131] width 109 height 16
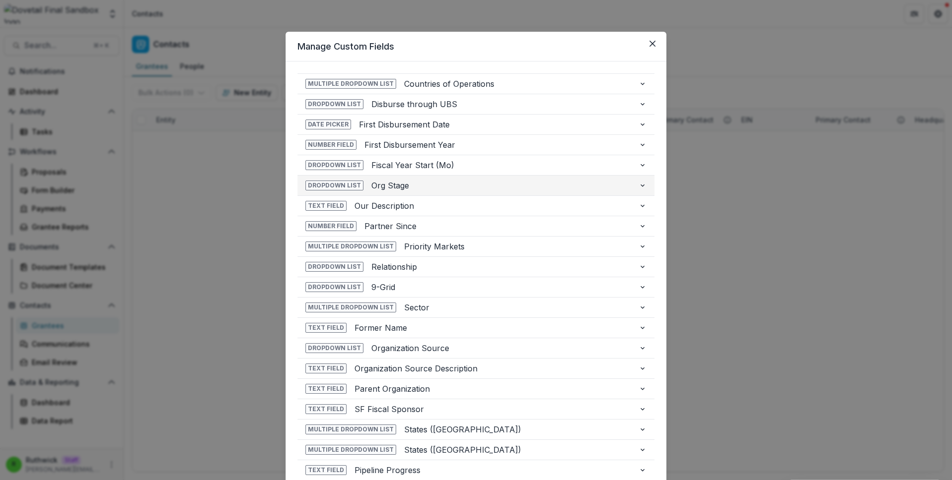
scroll to position [137, 0]
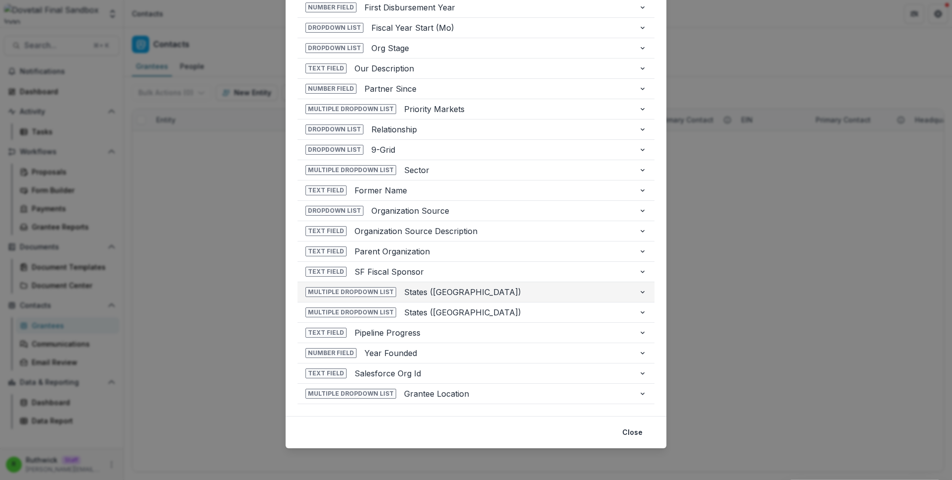
click at [409, 294] on span "States ([GEOGRAPHIC_DATA])" at bounding box center [517, 292] width 227 height 12
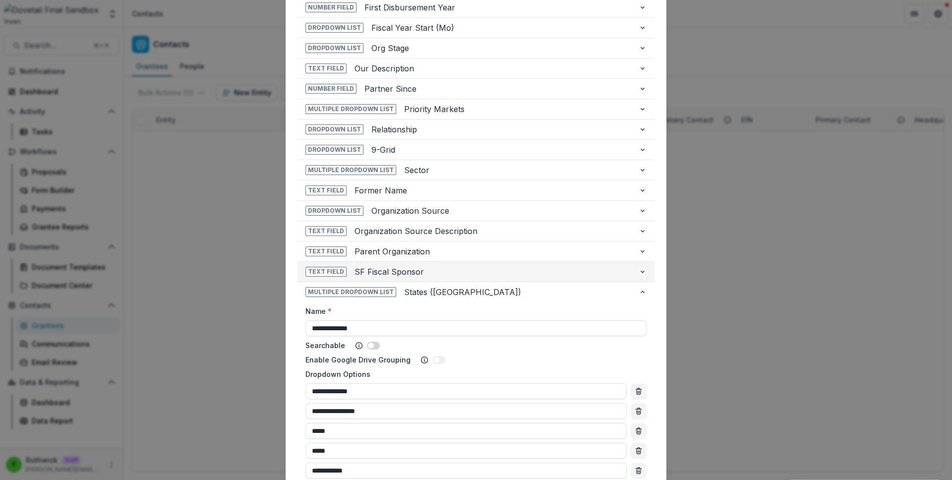
click at [421, 272] on span "SF Fiscal Sponsor" at bounding box center [492, 272] width 276 height 12
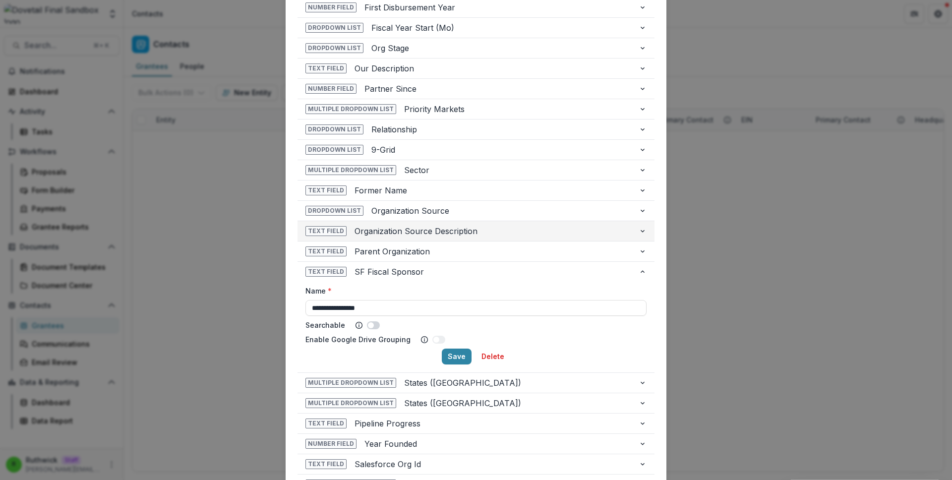
click at [423, 230] on span "Organization Source Description" at bounding box center [492, 231] width 276 height 12
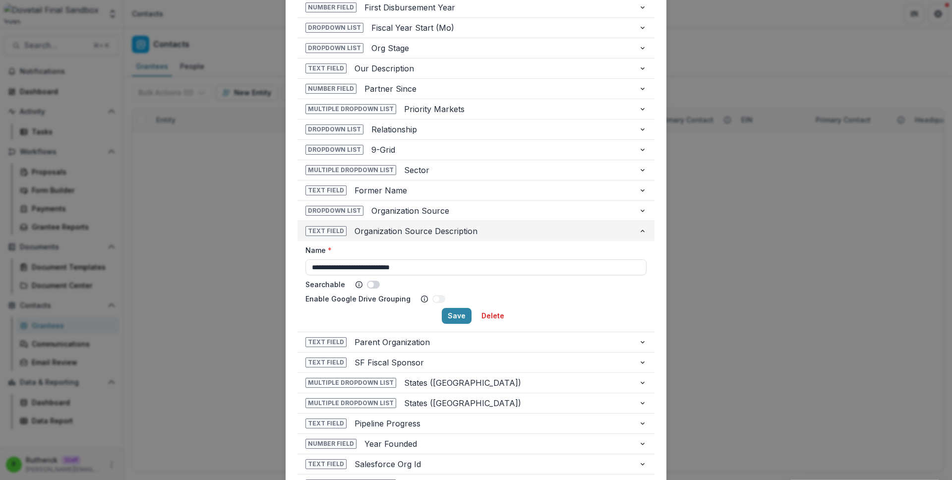
click at [423, 230] on span "Organization Source Description" at bounding box center [492, 231] width 276 height 12
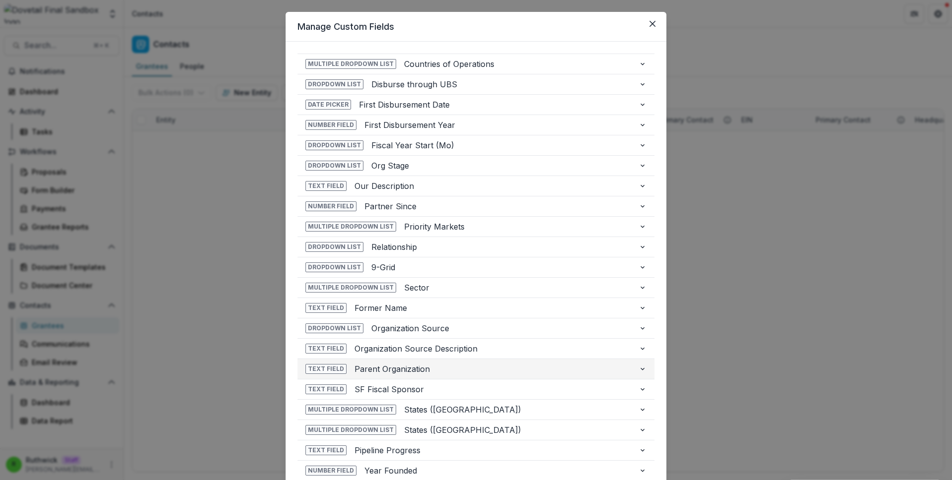
scroll to position [19, 0]
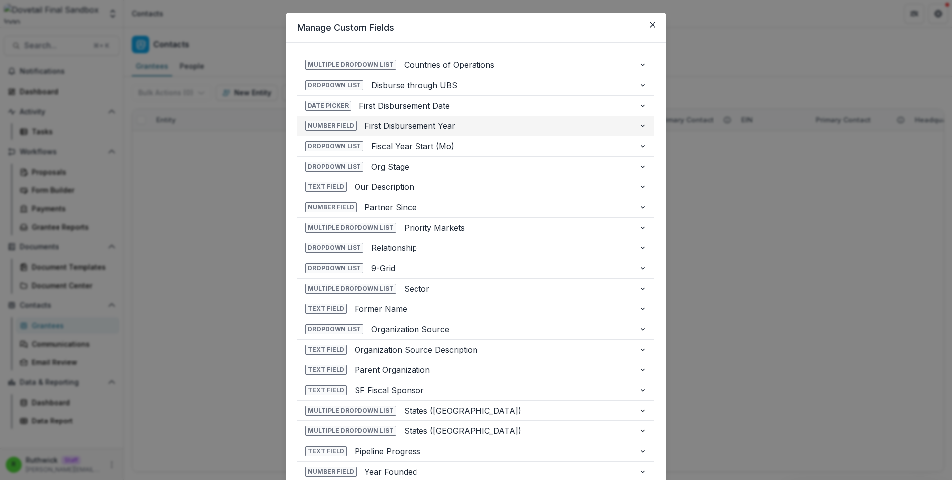
click at [458, 120] on span "First Disbursement Year" at bounding box center [497, 126] width 266 height 12
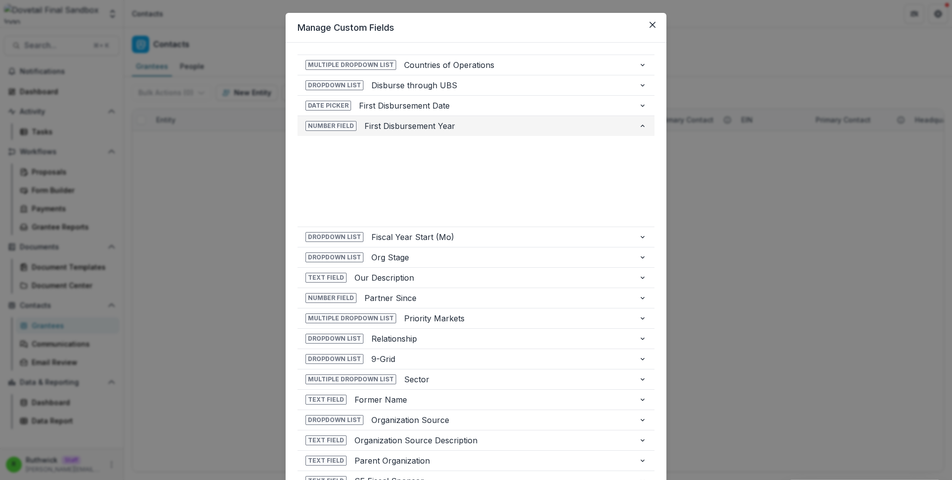
click at [458, 120] on span "First Disbursement Year" at bounding box center [497, 126] width 266 height 12
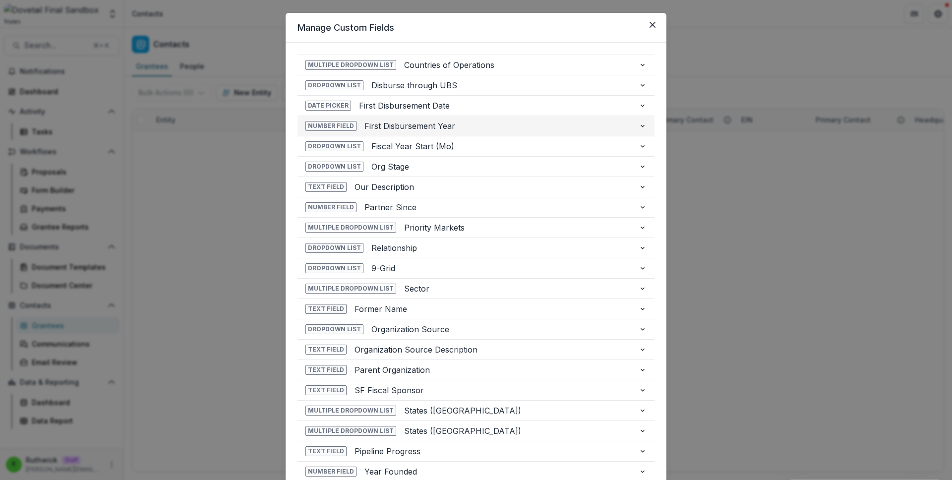
scroll to position [137, 0]
